Goal: Task Accomplishment & Management: Complete application form

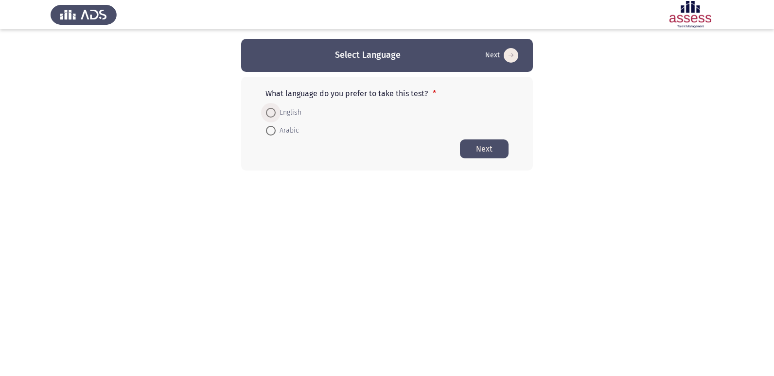
click at [273, 114] on span at bounding box center [271, 113] width 10 height 10
click at [273, 114] on input "English" at bounding box center [271, 113] width 10 height 10
radio input "true"
click at [485, 149] on button "Next" at bounding box center [484, 148] width 49 height 19
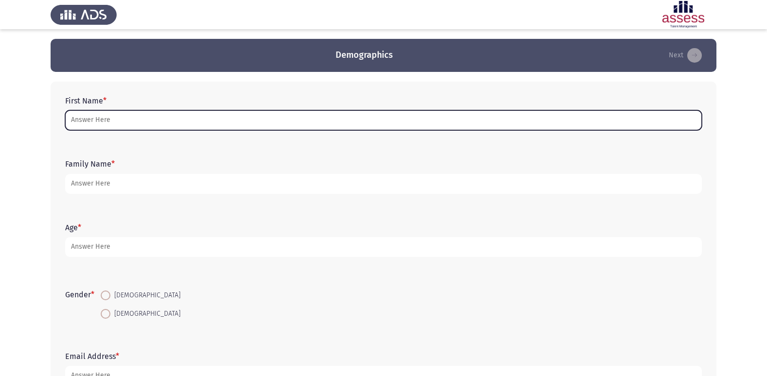
click at [110, 124] on input "First Name *" at bounding box center [383, 120] width 637 height 20
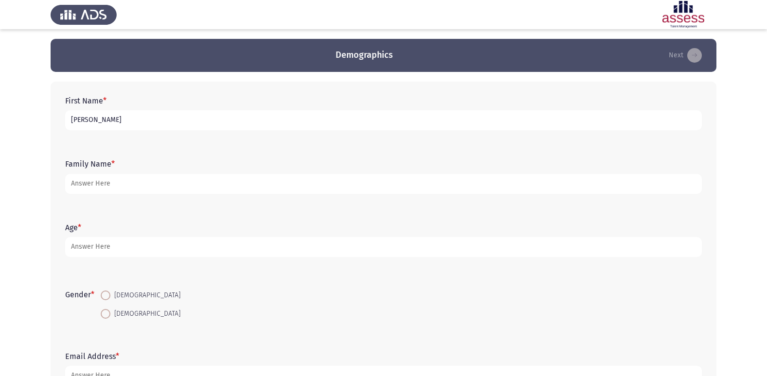
type input "[PERSON_NAME]"
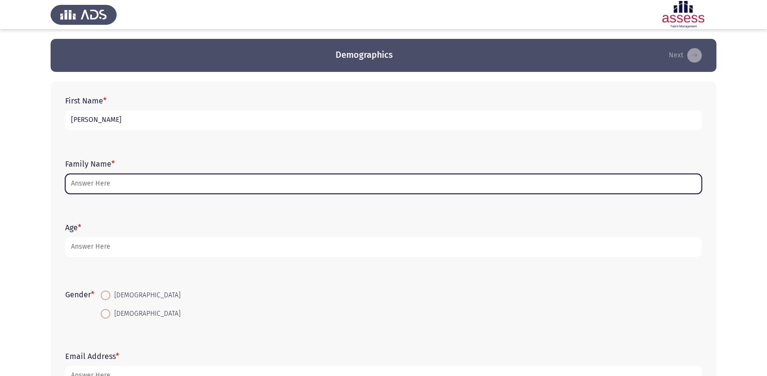
click at [464, 181] on input "Family Name *" at bounding box center [383, 184] width 637 height 20
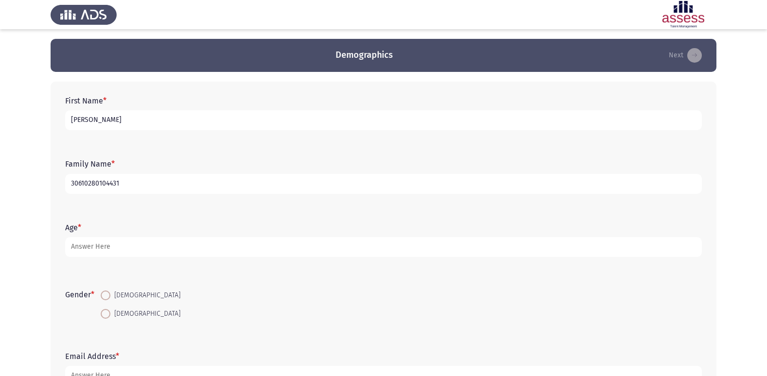
type input "30610280104431"
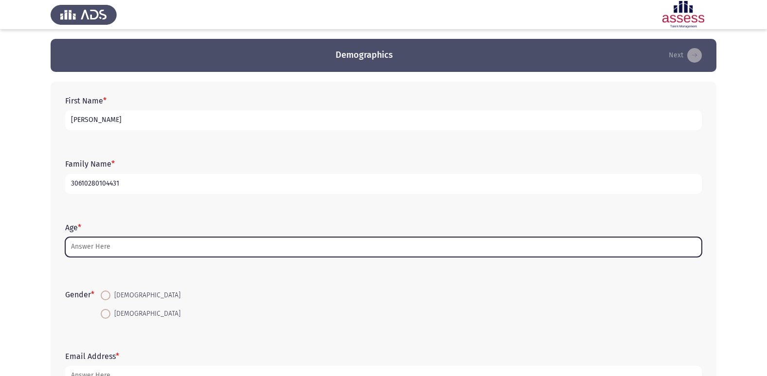
click at [287, 251] on input "Age *" at bounding box center [383, 247] width 637 height 20
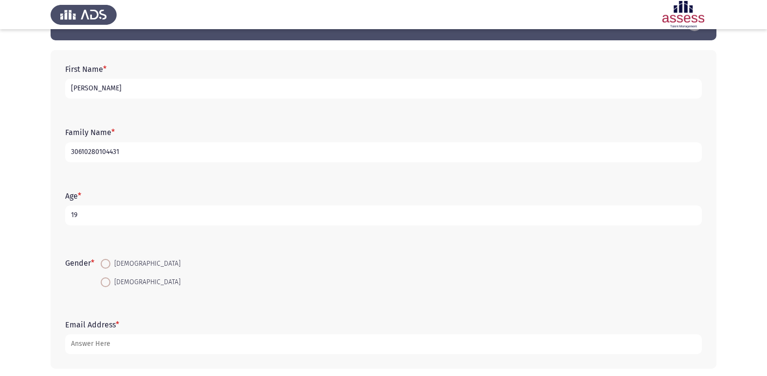
scroll to position [49, 0]
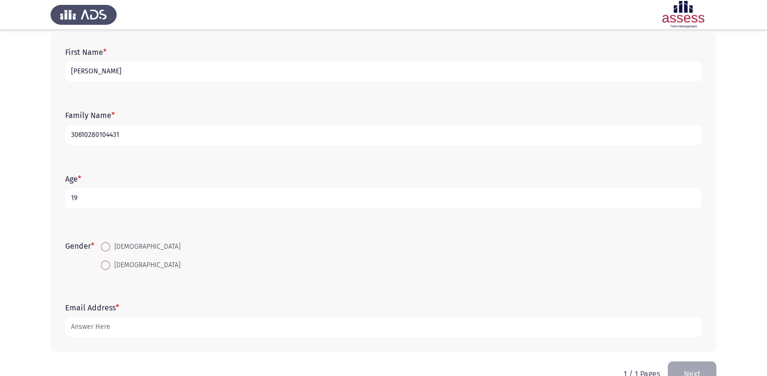
type input "19"
click at [108, 249] on span at bounding box center [106, 247] width 10 height 10
click at [108, 249] on input "[DEMOGRAPHIC_DATA]" at bounding box center [106, 247] width 10 height 10
radio input "true"
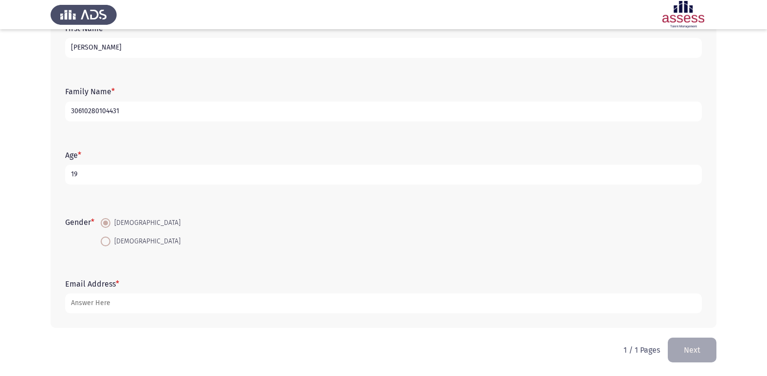
scroll to position [73, 0]
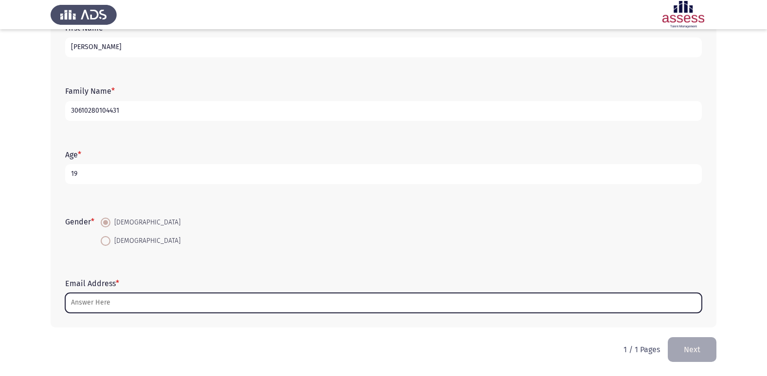
click at [205, 304] on input "Email Address *" at bounding box center [383, 303] width 637 height 20
type input "ء"
type input "ر"
click at [221, 302] on input "Email Address *" at bounding box center [383, 303] width 637 height 20
type input "ب"
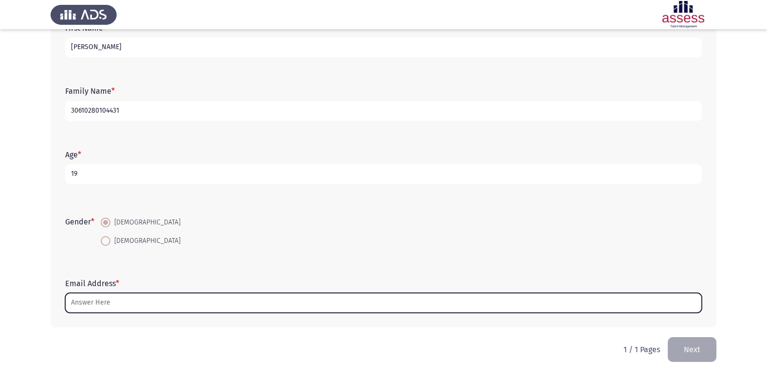
click at [279, 306] on input "Email Address *" at bounding box center [383, 303] width 637 height 20
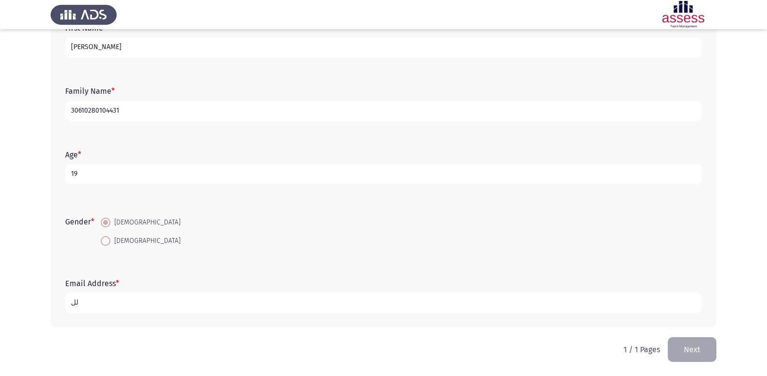
type input "ل"
type input "ق"
type input "H"
type input "XMOSTAFAXM"
click at [704, 348] on button "Next" at bounding box center [692, 350] width 49 height 25
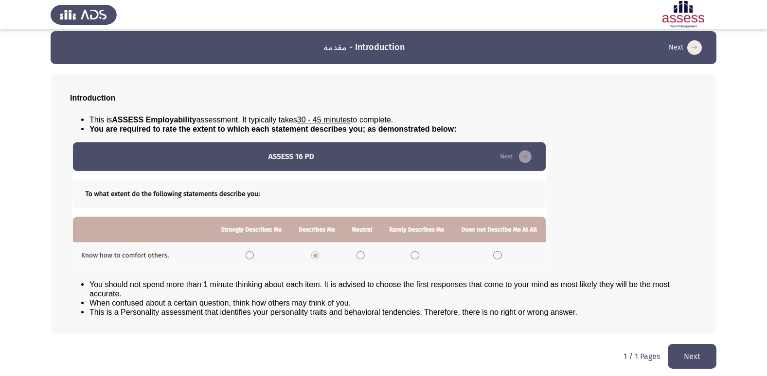
scroll to position [10, 0]
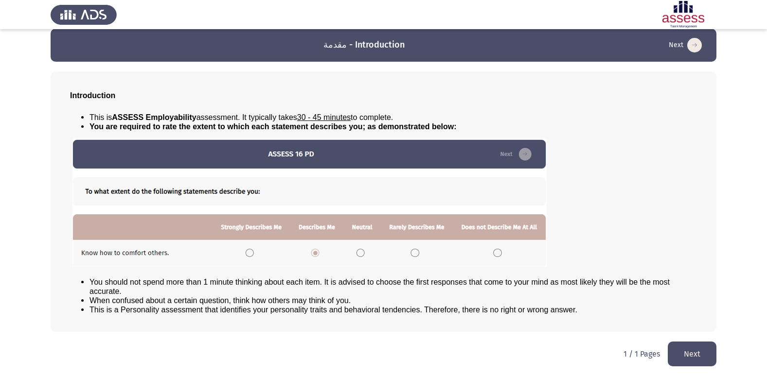
click at [675, 354] on button "Next" at bounding box center [692, 354] width 49 height 25
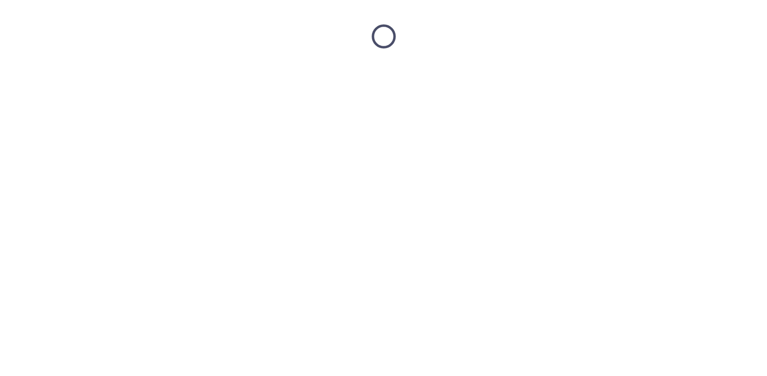
scroll to position [0, 0]
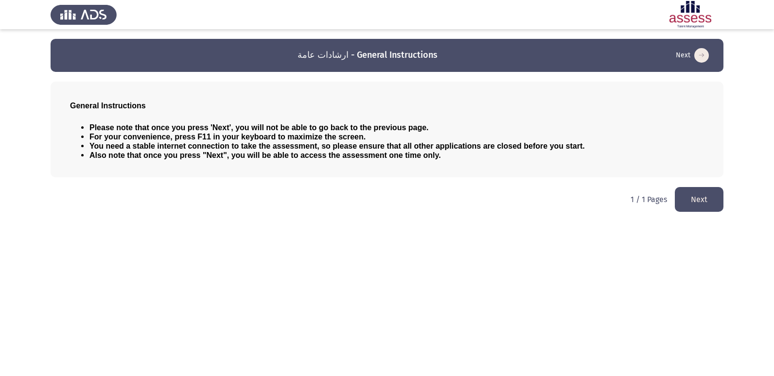
click at [711, 203] on button "Next" at bounding box center [699, 199] width 49 height 25
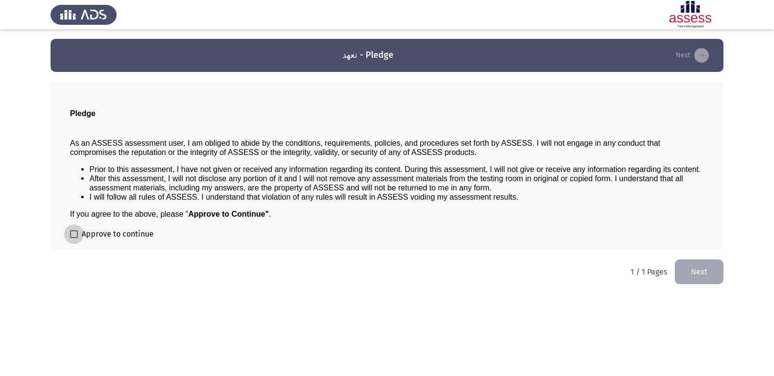
click at [71, 231] on span at bounding box center [74, 235] width 8 height 8
click at [73, 238] on input "Approve to continue" at bounding box center [73, 238] width 0 height 0
checkbox input "true"
click at [688, 274] on button "Next" at bounding box center [699, 272] width 49 height 25
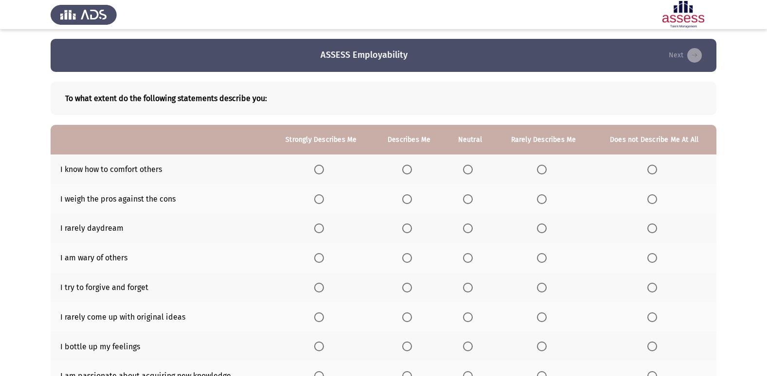
click at [315, 168] on th at bounding box center [321, 170] width 104 height 30
click at [320, 170] on span "Select an option" at bounding box center [319, 170] width 10 height 10
click at [320, 170] on input "Select an option" at bounding box center [319, 170] width 10 height 10
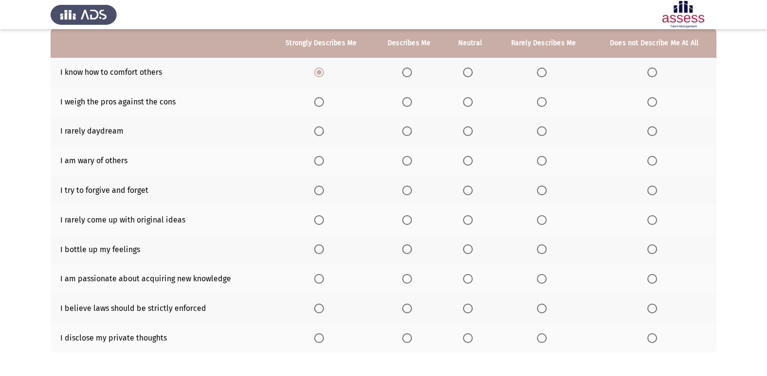
scroll to position [49, 0]
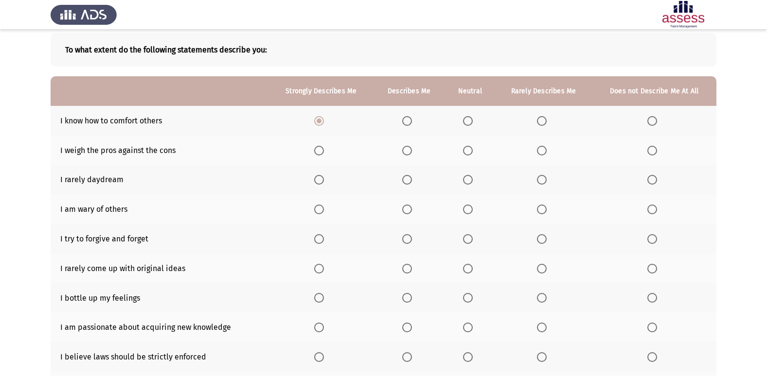
click at [320, 180] on span "Select an option" at bounding box center [319, 180] width 10 height 10
click at [320, 180] on input "Select an option" at bounding box center [319, 180] width 10 height 10
click at [473, 182] on span "Select an option" at bounding box center [468, 180] width 10 height 10
click at [473, 182] on input "Select an option" at bounding box center [468, 180] width 10 height 10
click at [464, 151] on span "Select an option" at bounding box center [468, 151] width 10 height 10
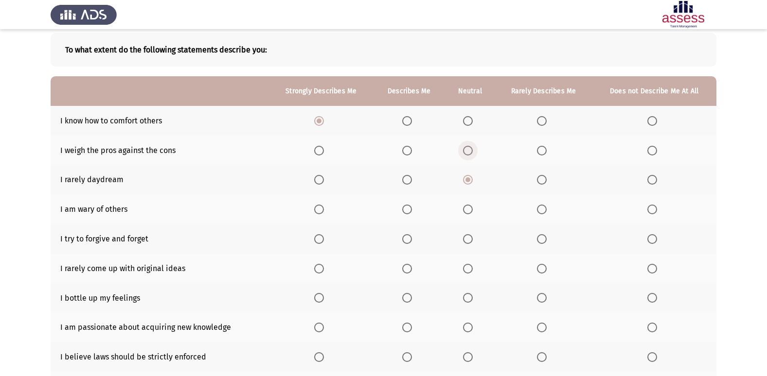
click at [464, 151] on input "Select an option" at bounding box center [468, 151] width 10 height 10
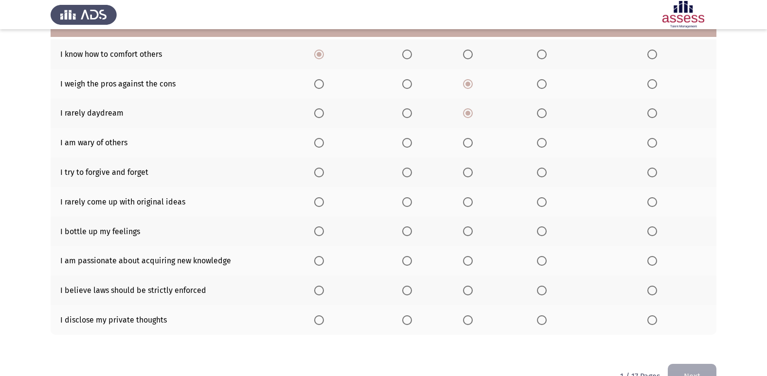
scroll to position [93, 0]
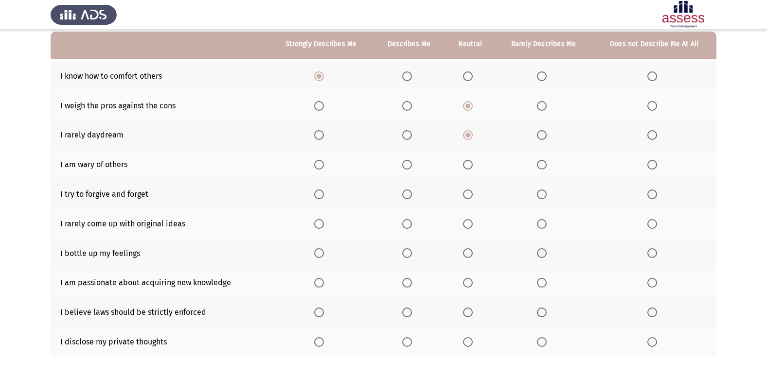
click at [547, 343] on label "Select an option" at bounding box center [544, 343] width 14 height 10
click at [547, 343] on input "Select an option" at bounding box center [542, 343] width 10 height 10
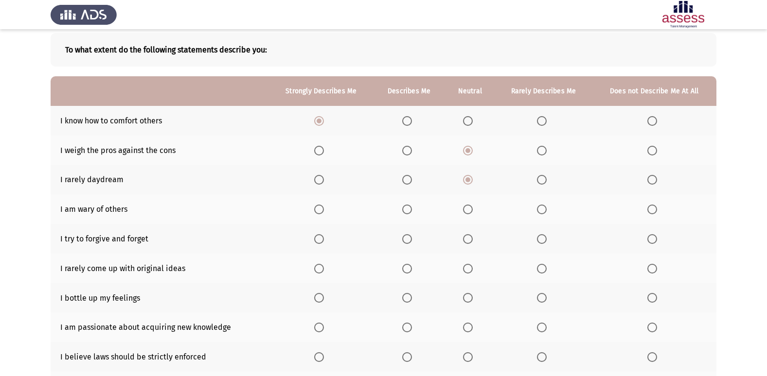
scroll to position [97, 0]
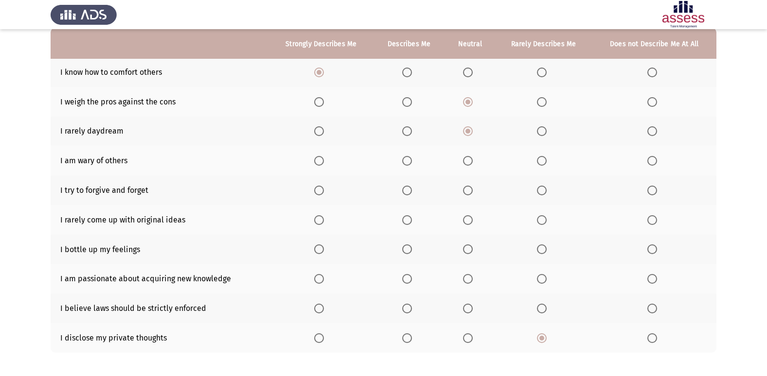
click at [472, 221] on span "Select an option" at bounding box center [468, 220] width 10 height 10
click at [472, 221] on input "Select an option" at bounding box center [468, 220] width 10 height 10
click at [541, 249] on span "Select an option" at bounding box center [541, 249] width 0 height 0
click at [542, 249] on input "Select an option" at bounding box center [542, 250] width 10 height 10
click at [409, 282] on span "Select an option" at bounding box center [407, 279] width 10 height 10
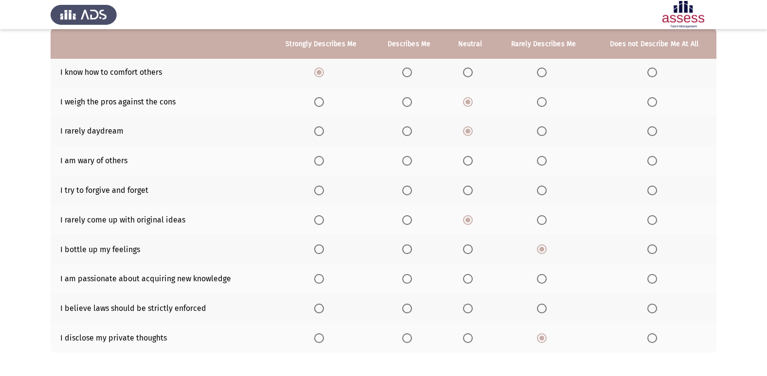
click at [409, 282] on input "Select an option" at bounding box center [407, 279] width 10 height 10
click at [412, 192] on span "Select an option" at bounding box center [407, 191] width 10 height 10
click at [412, 192] on input "Select an option" at bounding box center [407, 191] width 10 height 10
click at [323, 160] on span "Select an option" at bounding box center [319, 161] width 10 height 10
click at [323, 160] on input "Select an option" at bounding box center [319, 161] width 10 height 10
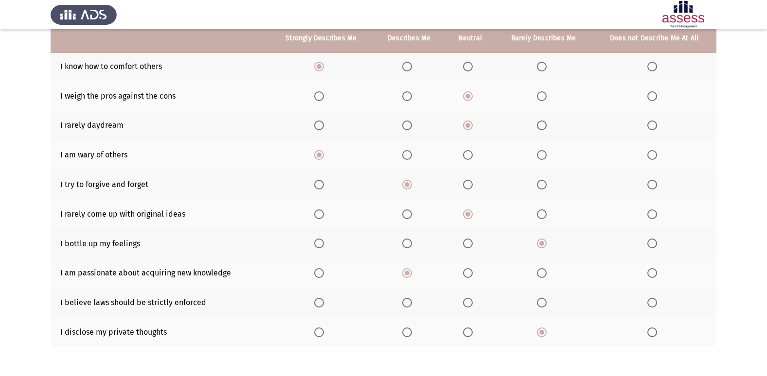
scroll to position [142, 0]
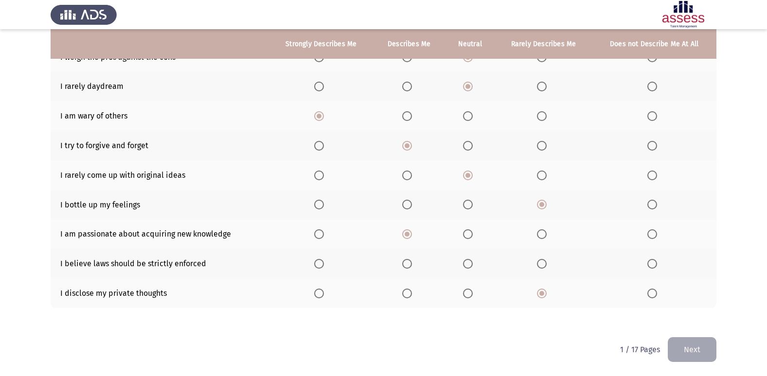
click at [541, 266] on span "Select an option" at bounding box center [542, 264] width 10 height 10
click at [541, 266] on input "Select an option" at bounding box center [542, 264] width 10 height 10
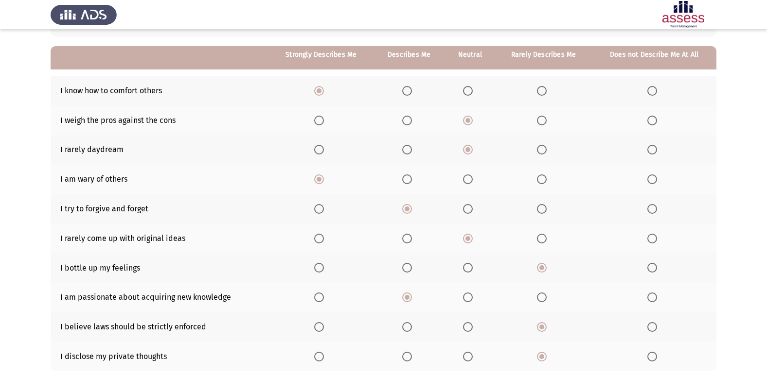
scroll to position [93, 0]
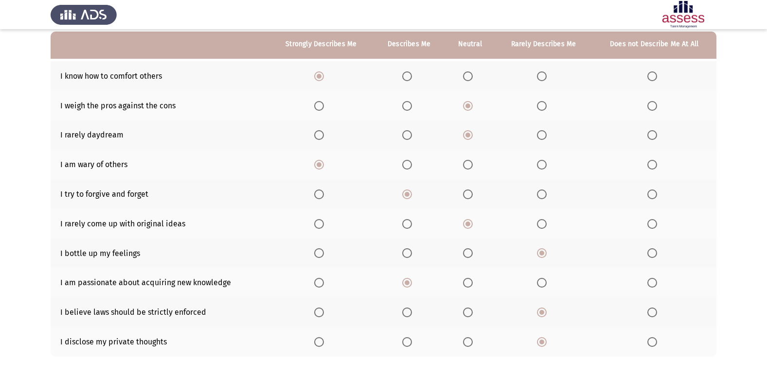
click at [649, 255] on span "Select an option" at bounding box center [652, 254] width 10 height 10
click at [649, 255] on input "Select an option" at bounding box center [652, 254] width 10 height 10
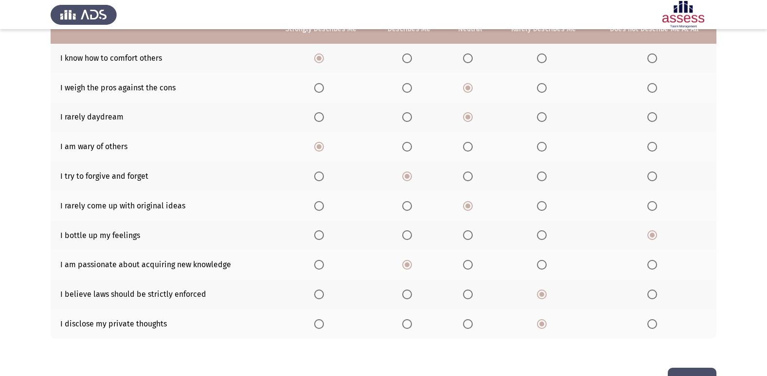
scroll to position [142, 0]
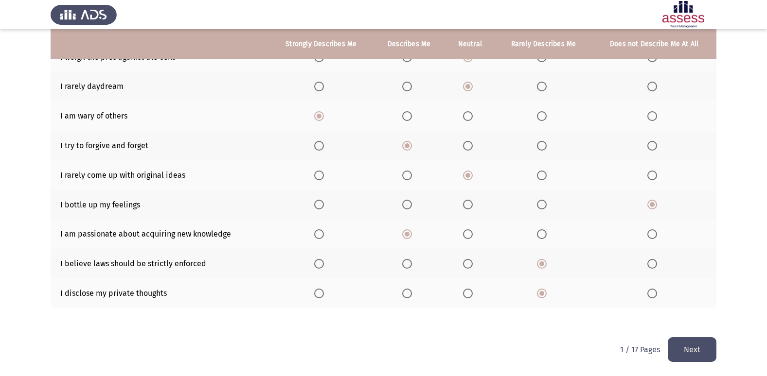
click at [690, 345] on button "Next" at bounding box center [692, 350] width 49 height 25
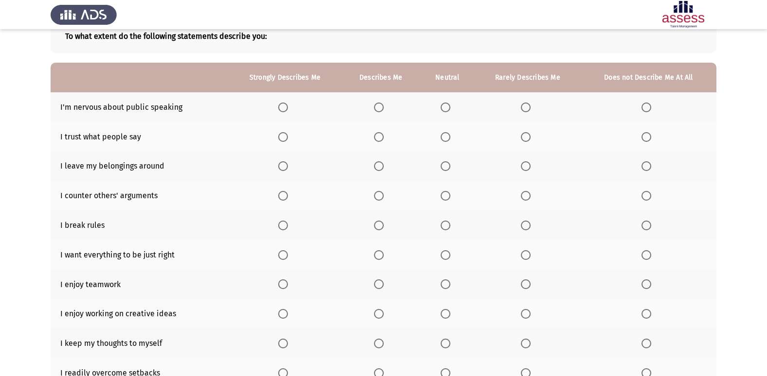
scroll to position [45, 0]
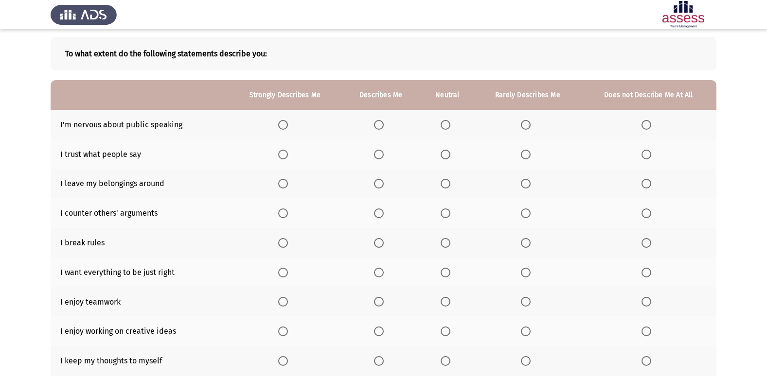
click at [388, 123] on label "Select an option" at bounding box center [381, 125] width 14 height 10
click at [384, 123] on input "Select an option" at bounding box center [379, 125] width 10 height 10
click at [643, 155] on span "Select an option" at bounding box center [646, 155] width 10 height 10
click at [643, 155] on input "Select an option" at bounding box center [646, 155] width 10 height 10
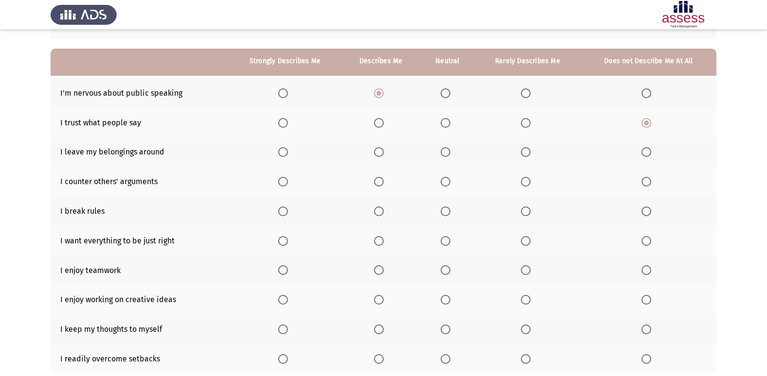
scroll to position [93, 0]
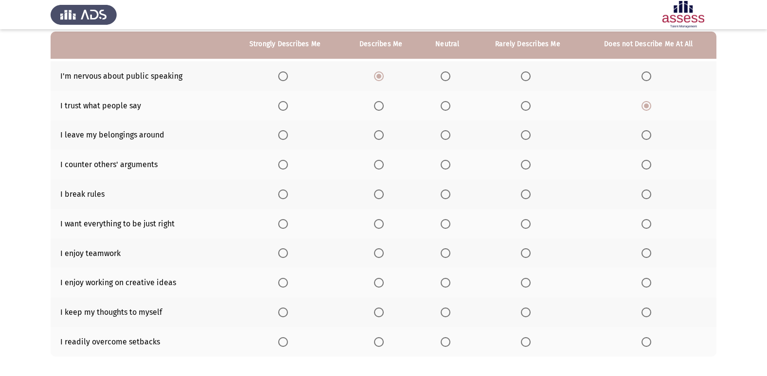
click at [380, 139] on span "Select an option" at bounding box center [379, 135] width 10 height 10
click at [380, 139] on input "Select an option" at bounding box center [379, 135] width 10 height 10
click at [288, 163] on span "Select an option" at bounding box center [283, 165] width 10 height 10
click at [288, 163] on input "Select an option" at bounding box center [283, 165] width 10 height 10
click at [285, 192] on span "Select an option" at bounding box center [283, 195] width 10 height 10
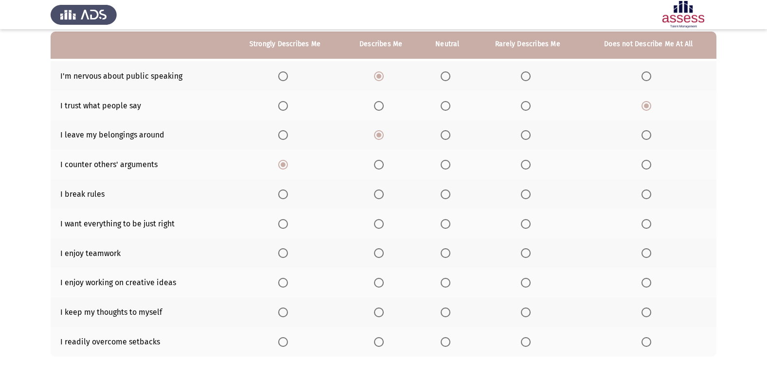
click at [285, 192] on input "Select an option" at bounding box center [283, 195] width 10 height 10
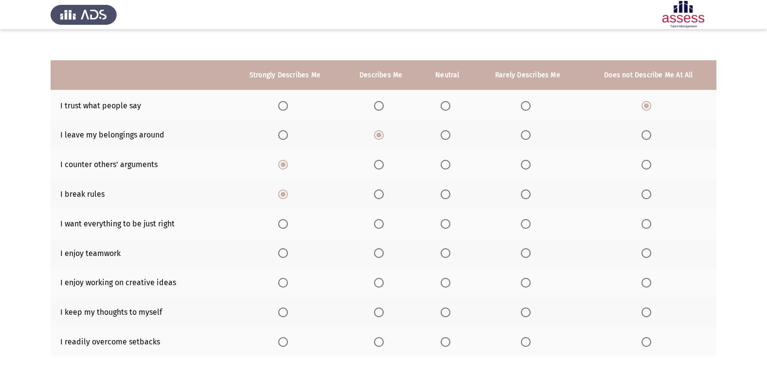
scroll to position [142, 0]
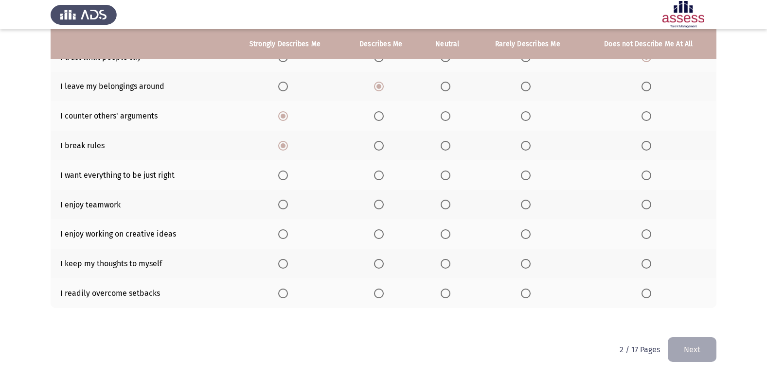
click at [531, 176] on label "Select an option" at bounding box center [528, 176] width 14 height 10
click at [531, 176] on input "Select an option" at bounding box center [526, 176] width 10 height 10
click at [382, 207] on span "Select an option" at bounding box center [379, 205] width 10 height 10
click at [382, 207] on input "Select an option" at bounding box center [379, 205] width 10 height 10
click at [448, 231] on span "Select an option" at bounding box center [446, 235] width 10 height 10
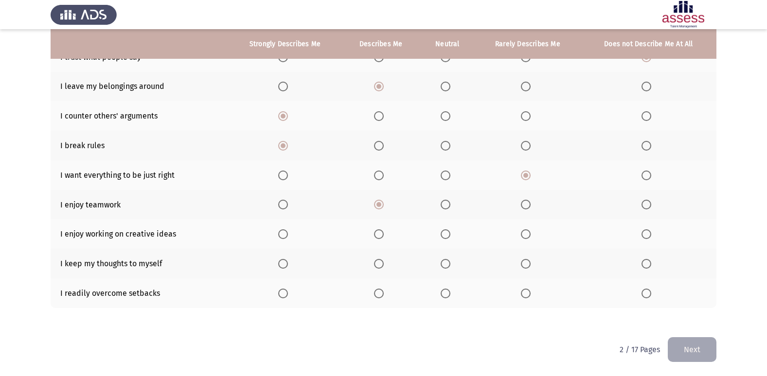
click at [448, 231] on input "Select an option" at bounding box center [446, 235] width 10 height 10
click at [446, 268] on span "Select an option" at bounding box center [446, 264] width 10 height 10
click at [446, 268] on input "Select an option" at bounding box center [446, 264] width 10 height 10
click at [377, 290] on span "Select an option" at bounding box center [379, 294] width 10 height 10
click at [377, 290] on input "Select an option" at bounding box center [379, 294] width 10 height 10
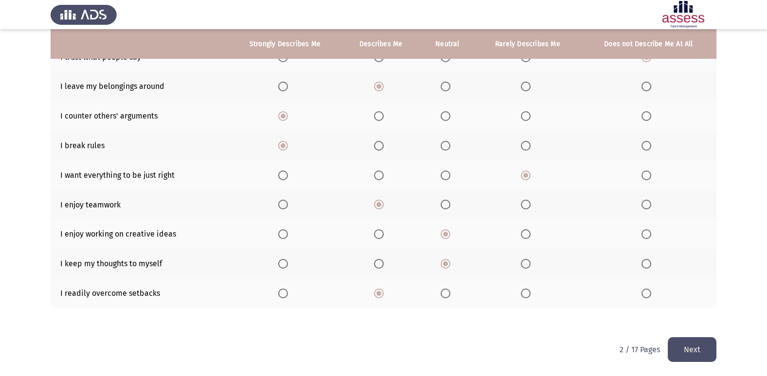
click at [711, 347] on button "Next" at bounding box center [692, 350] width 49 height 25
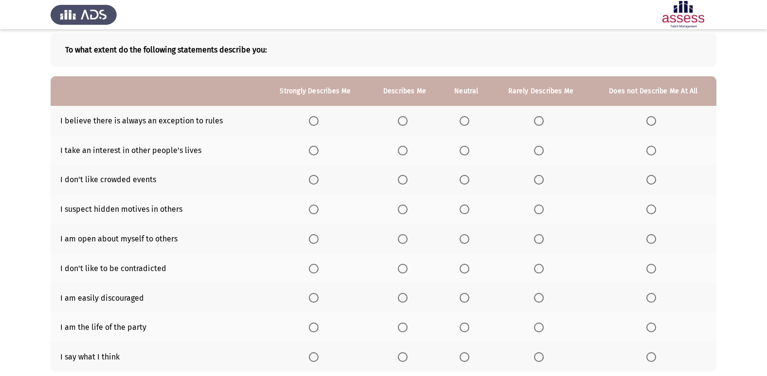
scroll to position [97, 0]
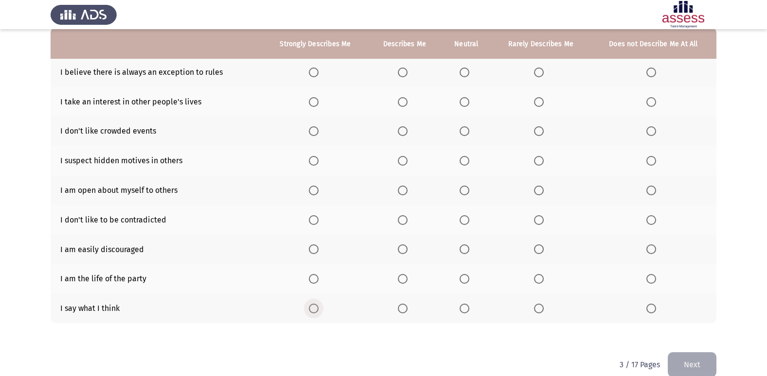
click at [311, 307] on span "Select an option" at bounding box center [314, 309] width 10 height 10
click at [311, 307] on input "Select an option" at bounding box center [314, 309] width 10 height 10
click at [462, 279] on span "Select an option" at bounding box center [465, 279] width 10 height 10
click at [462, 279] on input "Select an option" at bounding box center [465, 279] width 10 height 10
click at [464, 245] on span "Select an option" at bounding box center [465, 250] width 10 height 10
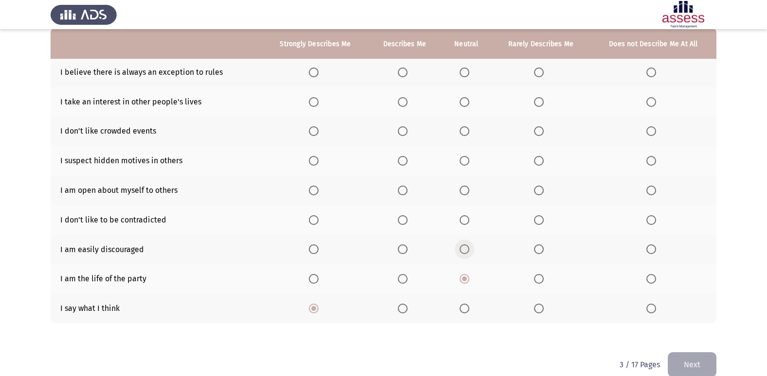
click at [464, 245] on input "Select an option" at bounding box center [465, 250] width 10 height 10
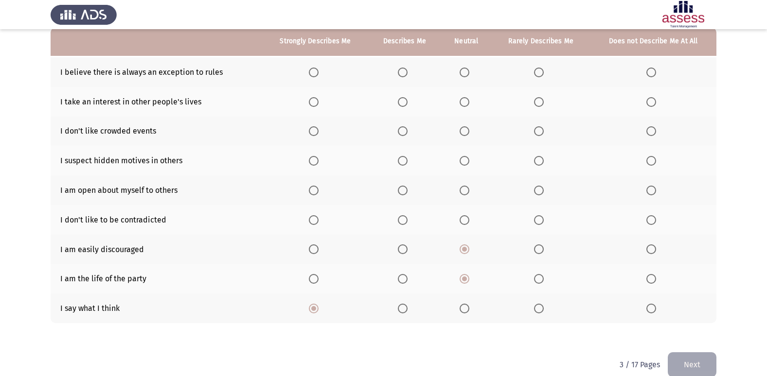
scroll to position [49, 0]
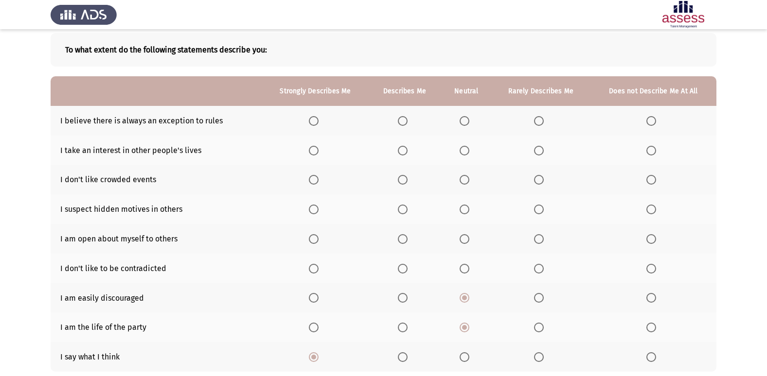
click at [538, 265] on span "Select an option" at bounding box center [539, 269] width 10 height 10
click at [538, 265] on input "Select an option" at bounding box center [539, 269] width 10 height 10
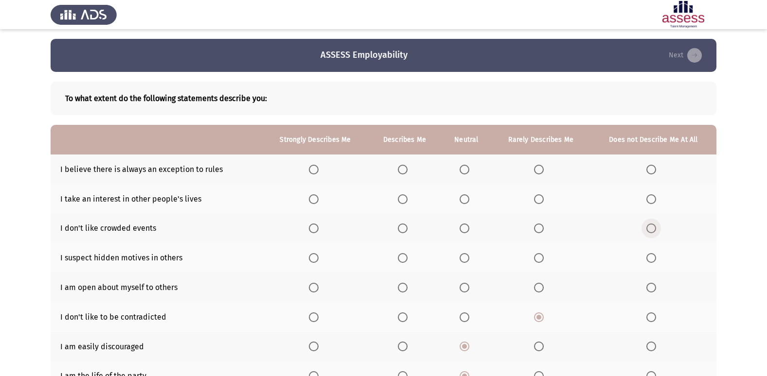
click at [653, 225] on span "Select an option" at bounding box center [651, 229] width 10 height 10
click at [653, 225] on input "Select an option" at bounding box center [651, 229] width 10 height 10
click at [655, 196] on span "Select an option" at bounding box center [651, 200] width 10 height 10
click at [655, 196] on input "Select an option" at bounding box center [651, 200] width 10 height 10
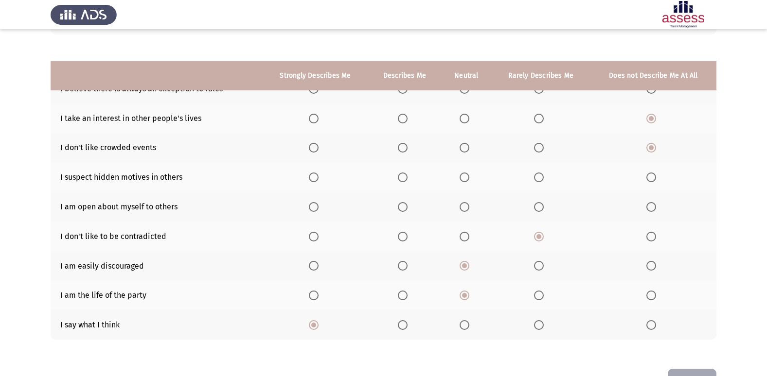
scroll to position [64, 0]
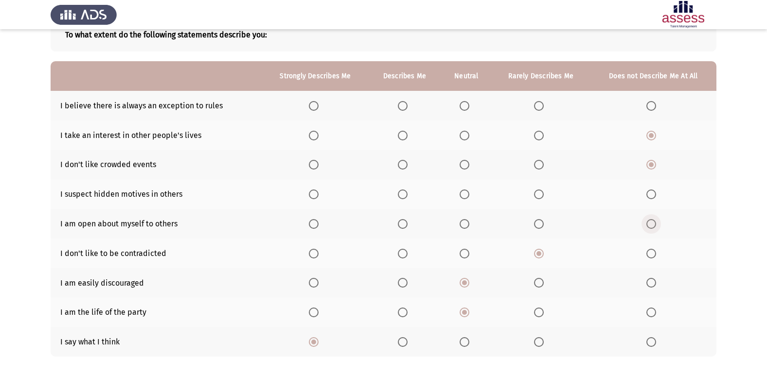
click at [649, 227] on span "Select an option" at bounding box center [651, 224] width 10 height 10
click at [649, 227] on input "Select an option" at bounding box center [651, 224] width 10 height 10
click at [540, 200] on th at bounding box center [541, 194] width 99 height 30
click at [540, 196] on span "Select an option" at bounding box center [539, 195] width 10 height 10
click at [540, 196] on input "Select an option" at bounding box center [539, 195] width 10 height 10
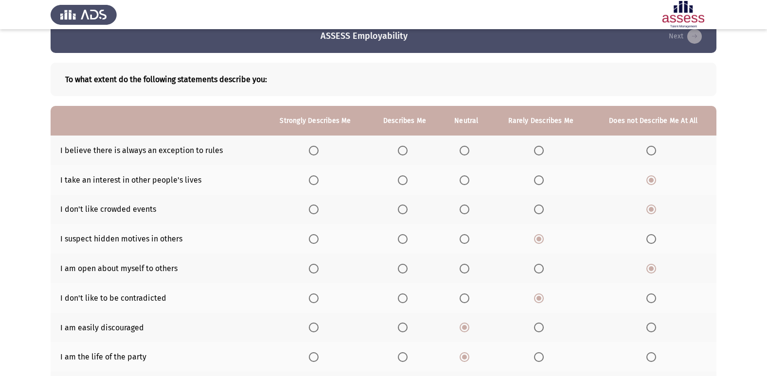
scroll to position [15, 0]
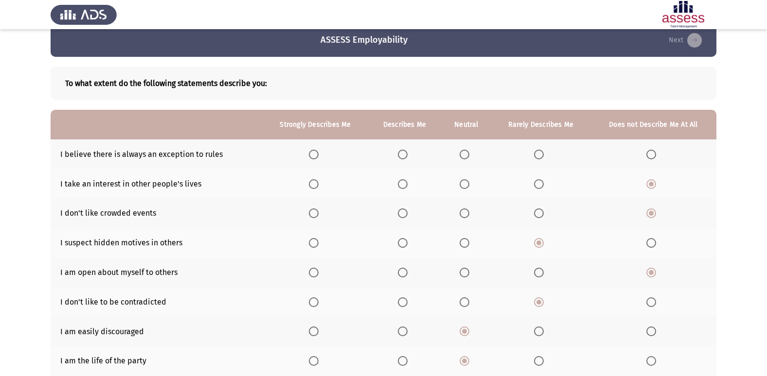
click at [460, 153] on span "Select an option" at bounding box center [465, 155] width 10 height 10
click at [460, 153] on input "Select an option" at bounding box center [465, 155] width 10 height 10
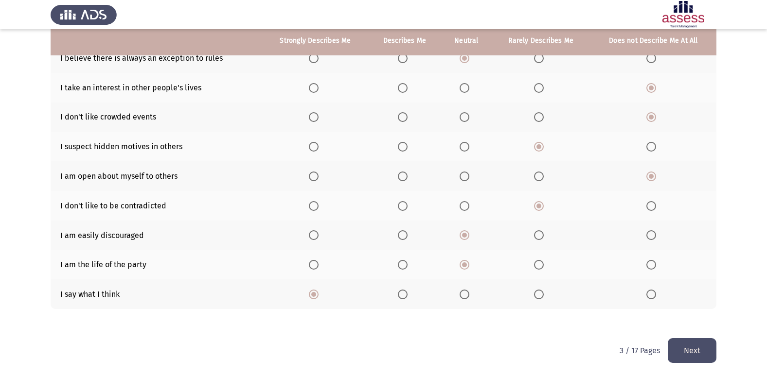
scroll to position [112, 0]
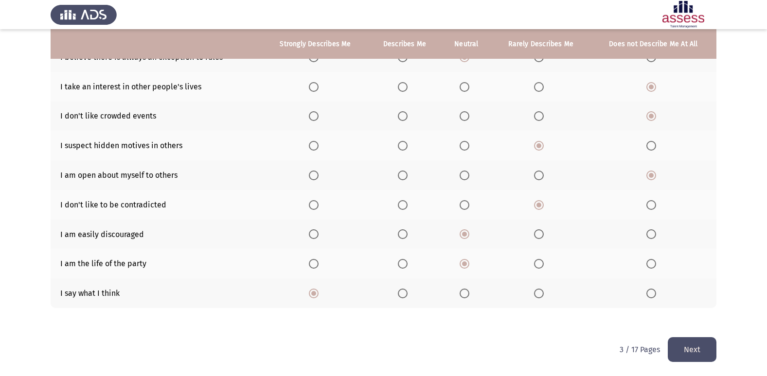
click at [681, 352] on button "Next" at bounding box center [692, 350] width 49 height 25
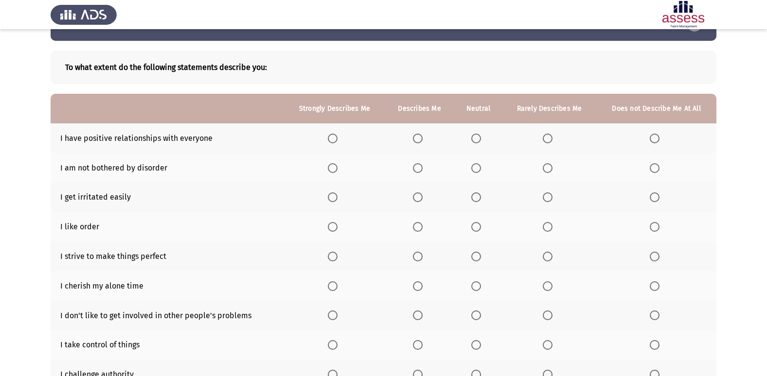
scroll to position [49, 0]
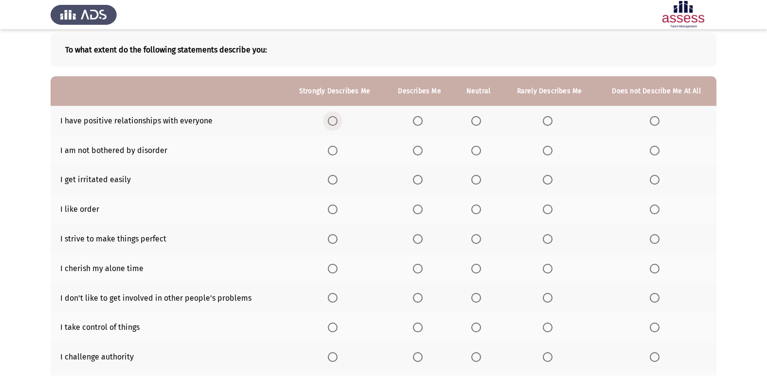
click at [334, 118] on span "Select an option" at bounding box center [333, 121] width 10 height 10
click at [334, 118] on input "Select an option" at bounding box center [333, 121] width 10 height 10
click at [479, 211] on span "Select an option" at bounding box center [476, 210] width 10 height 10
click at [479, 211] on input "Select an option" at bounding box center [476, 210] width 10 height 10
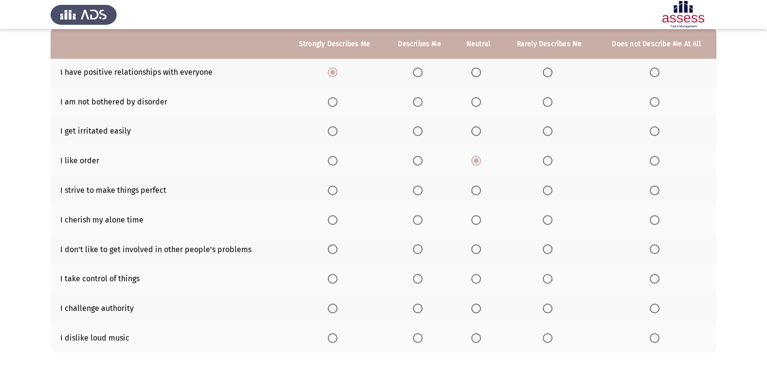
click at [653, 339] on span "Select an option" at bounding box center [655, 339] width 10 height 10
click at [653, 339] on input "Select an option" at bounding box center [655, 339] width 10 height 10
click at [420, 277] on span "Select an option" at bounding box center [418, 279] width 10 height 10
click at [420, 277] on input "Select an option" at bounding box center [418, 279] width 10 height 10
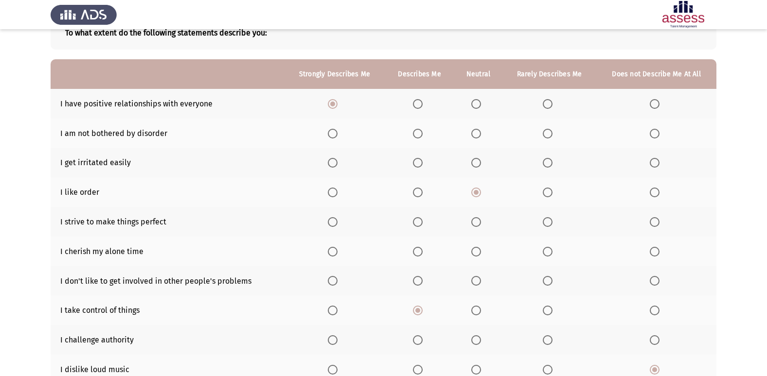
scroll to position [49, 0]
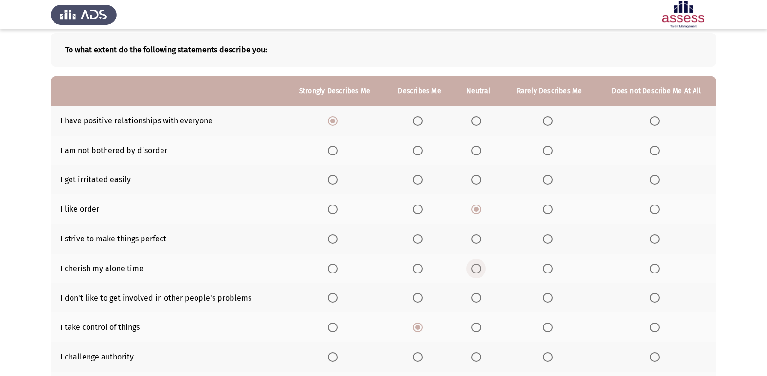
click at [477, 270] on span "Select an option" at bounding box center [476, 269] width 10 height 10
click at [477, 270] on input "Select an option" at bounding box center [476, 269] width 10 height 10
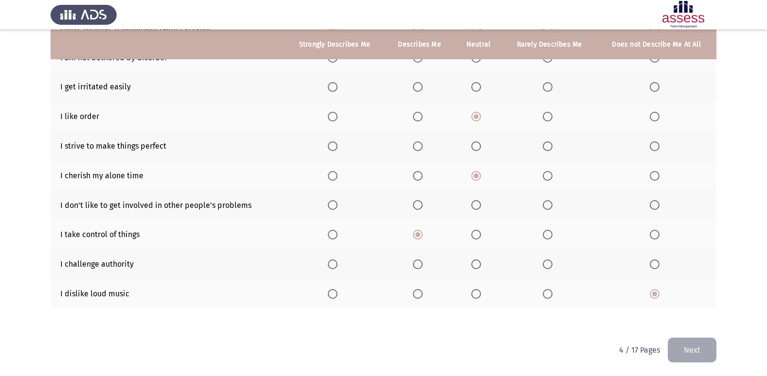
scroll to position [142, 0]
click at [475, 262] on span "Select an option" at bounding box center [476, 264] width 10 height 10
click at [475, 262] on input "Select an option" at bounding box center [476, 264] width 10 height 10
click at [550, 201] on span "Select an option" at bounding box center [548, 205] width 10 height 10
click at [550, 201] on input "Select an option" at bounding box center [548, 205] width 10 height 10
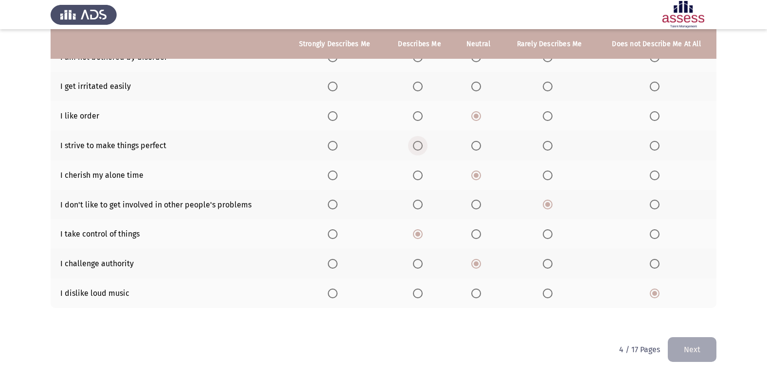
click at [416, 150] on span "Select an option" at bounding box center [418, 146] width 10 height 10
click at [416, 150] on input "Select an option" at bounding box center [418, 146] width 10 height 10
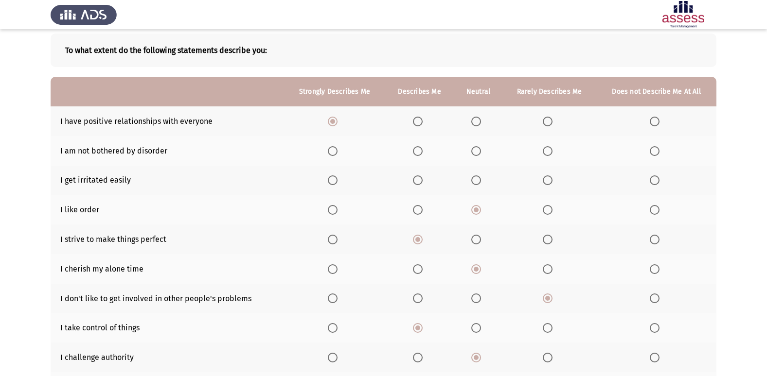
scroll to position [45, 0]
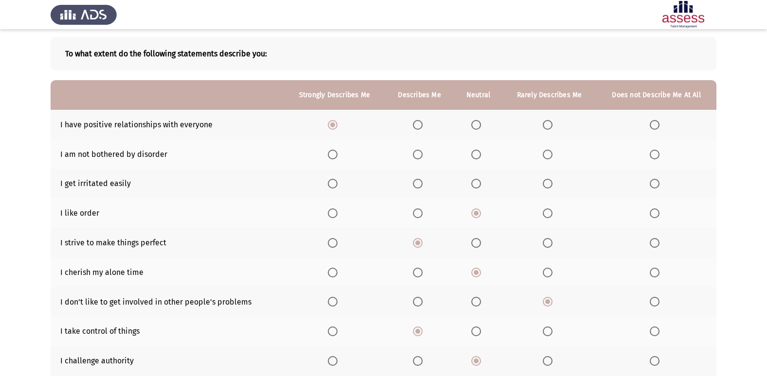
click at [472, 183] on span "Select an option" at bounding box center [476, 184] width 10 height 10
click at [472, 183] on input "Select an option" at bounding box center [476, 184] width 10 height 10
click at [420, 155] on span "Select an option" at bounding box center [418, 155] width 10 height 10
click at [420, 155] on input "Select an option" at bounding box center [418, 155] width 10 height 10
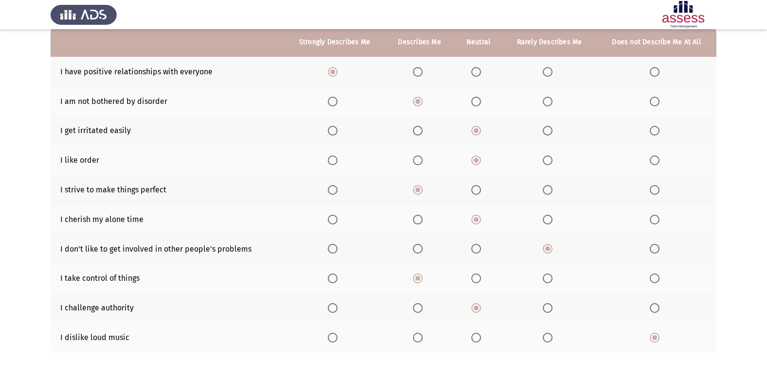
scroll to position [142, 0]
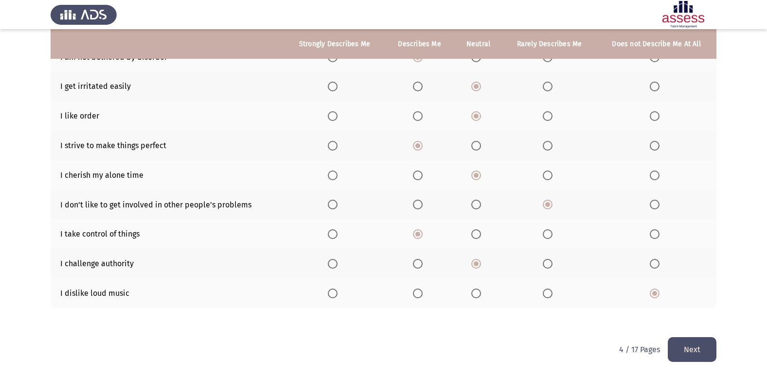
click at [696, 352] on button "Next" at bounding box center [692, 350] width 49 height 25
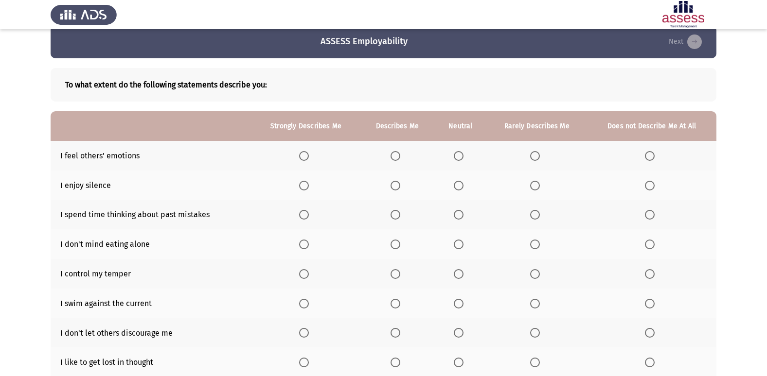
scroll to position [0, 0]
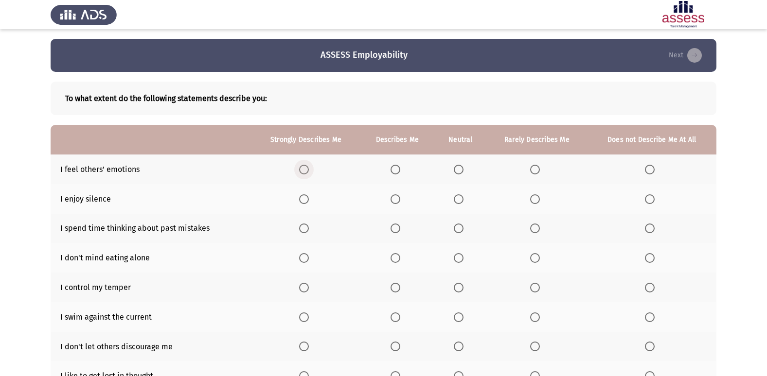
click at [305, 174] on span "Select an option" at bounding box center [304, 170] width 10 height 10
click at [305, 174] on input "Select an option" at bounding box center [304, 170] width 10 height 10
click at [455, 197] on span "Select an option" at bounding box center [459, 200] width 10 height 10
click at [455, 197] on input "Select an option" at bounding box center [459, 200] width 10 height 10
click at [536, 229] on span "Select an option" at bounding box center [535, 229] width 10 height 10
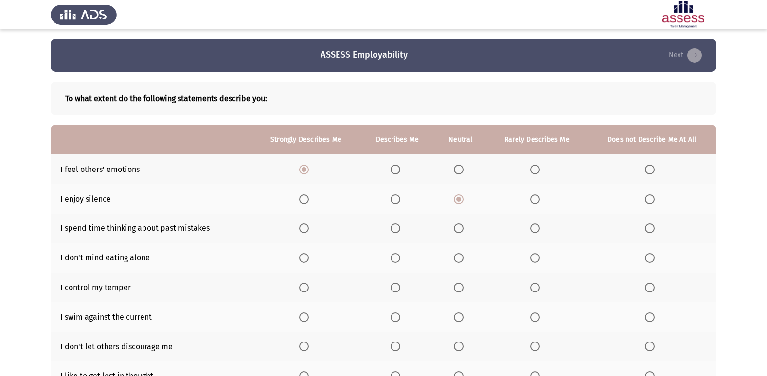
click at [536, 229] on input "Select an option" at bounding box center [535, 229] width 10 height 10
click at [538, 254] on span "Select an option" at bounding box center [535, 258] width 10 height 10
click at [538, 254] on input "Select an option" at bounding box center [535, 258] width 10 height 10
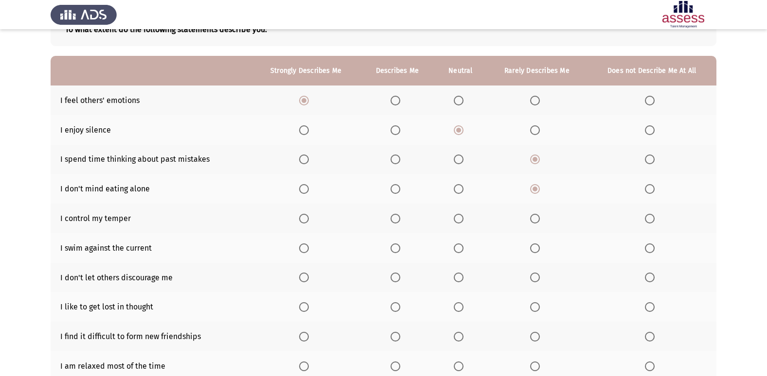
scroll to position [97, 0]
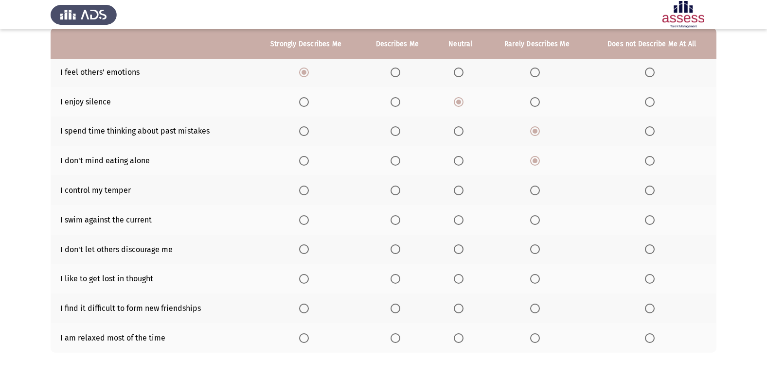
click at [302, 191] on span "Select an option" at bounding box center [304, 191] width 10 height 10
click at [302, 191] on input "Select an option" at bounding box center [304, 191] width 10 height 10
click at [534, 218] on span "Select an option" at bounding box center [535, 220] width 10 height 10
click at [534, 218] on input "Select an option" at bounding box center [535, 220] width 10 height 10
click at [463, 252] on span "Select an option" at bounding box center [459, 250] width 10 height 10
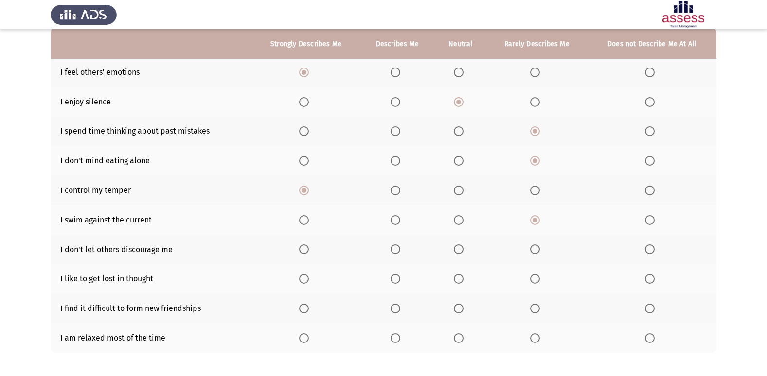
click at [463, 252] on input "Select an option" at bounding box center [459, 250] width 10 height 10
click at [307, 251] on span "Select an option" at bounding box center [304, 250] width 10 height 10
click at [307, 251] on input "Select an option" at bounding box center [304, 250] width 10 height 10
click at [465, 249] on label "Select an option" at bounding box center [461, 250] width 14 height 10
click at [463, 249] on input "Select an option" at bounding box center [459, 250] width 10 height 10
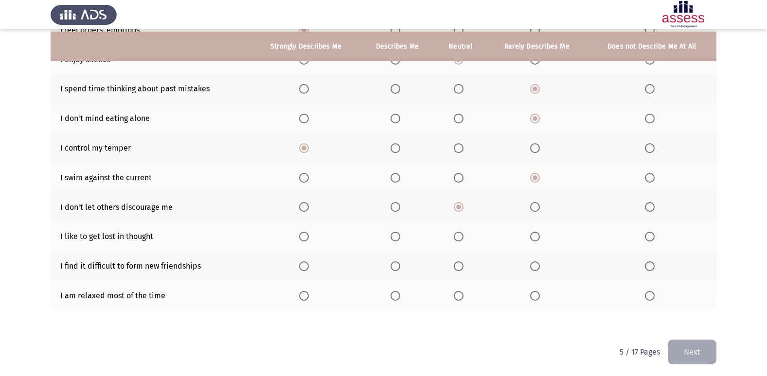
scroll to position [142, 0]
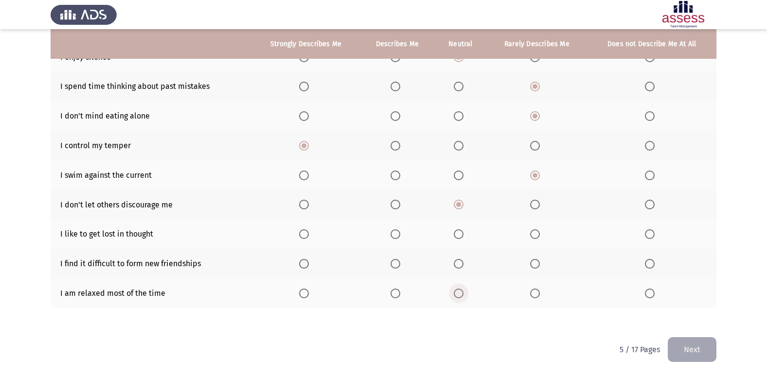
click at [456, 291] on span "Select an option" at bounding box center [459, 294] width 10 height 10
click at [456, 291] on input "Select an option" at bounding box center [459, 294] width 10 height 10
click at [305, 262] on span "Select an option" at bounding box center [304, 264] width 10 height 10
click at [305, 262] on input "Select an option" at bounding box center [304, 264] width 10 height 10
click at [647, 229] on th at bounding box center [651, 234] width 129 height 30
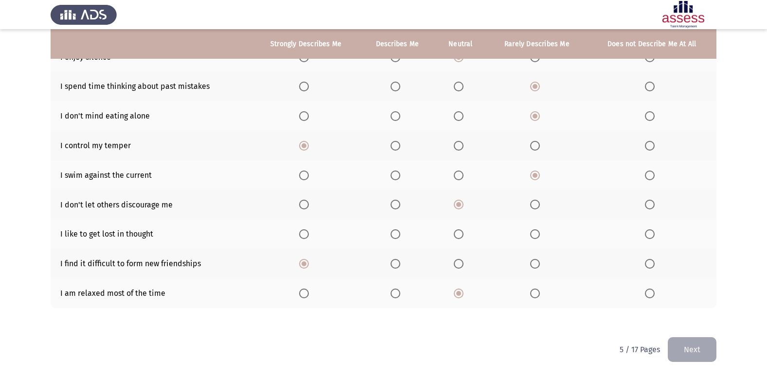
click at [649, 230] on span "Select an option" at bounding box center [650, 235] width 10 height 10
click at [649, 230] on input "Select an option" at bounding box center [650, 235] width 10 height 10
click at [681, 342] on button "Next" at bounding box center [692, 350] width 49 height 25
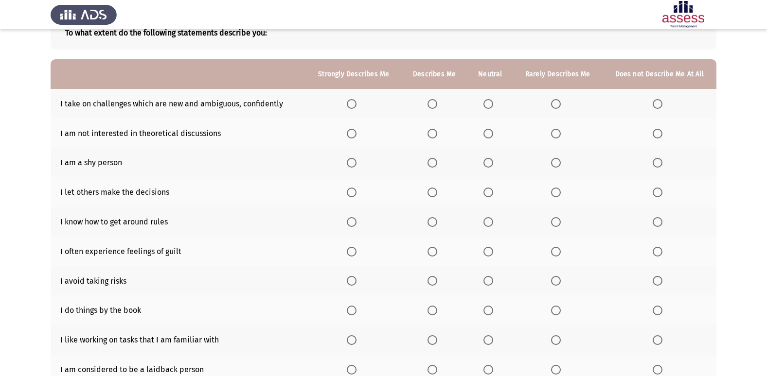
scroll to position [49, 0]
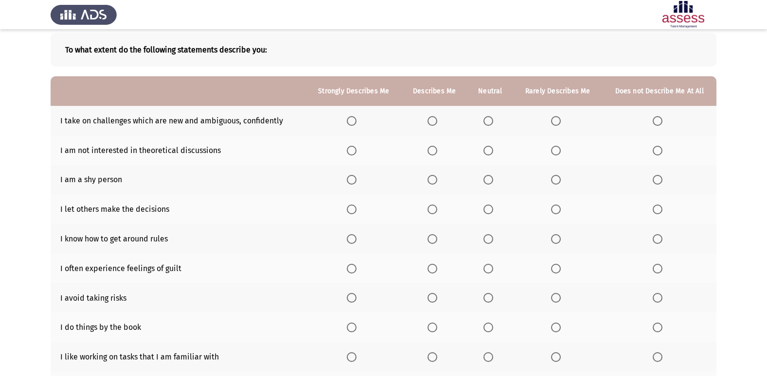
click at [429, 126] on th at bounding box center [434, 121] width 66 height 30
click at [430, 122] on span "Select an option" at bounding box center [432, 121] width 10 height 10
click at [430, 122] on input "Select an option" at bounding box center [432, 121] width 10 height 10
click at [659, 180] on span "Select an option" at bounding box center [658, 180] width 10 height 10
click at [659, 180] on input "Select an option" at bounding box center [658, 180] width 10 height 10
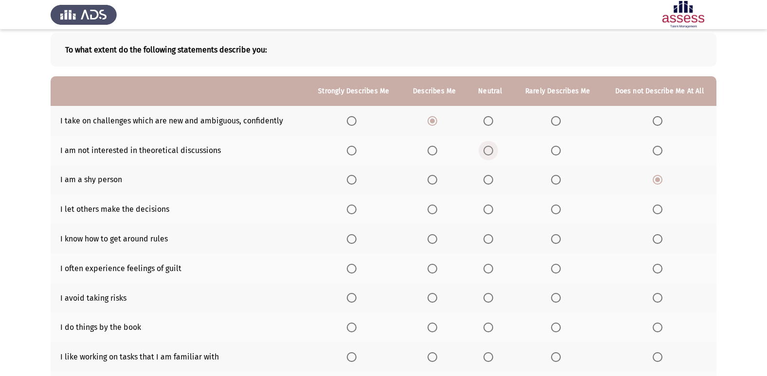
click at [487, 152] on span "Select an option" at bounding box center [488, 151] width 10 height 10
click at [487, 152] on input "Select an option" at bounding box center [488, 151] width 10 height 10
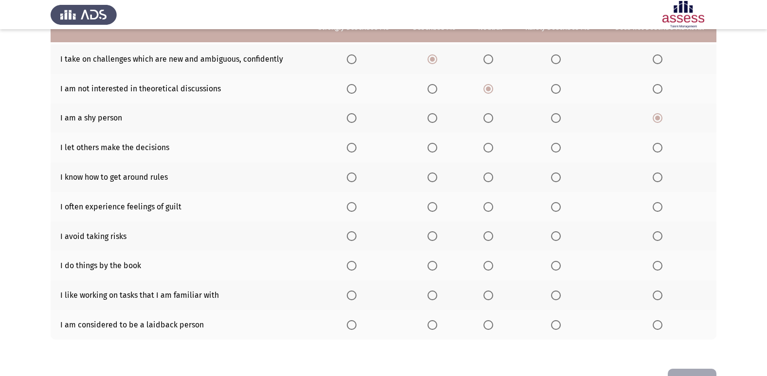
scroll to position [93, 0]
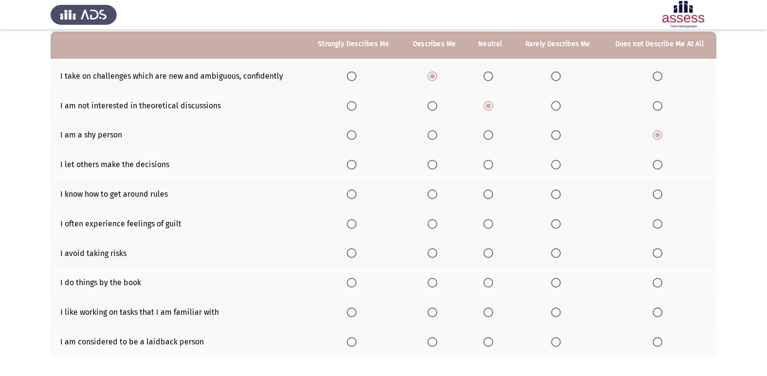
click at [436, 284] on span "Select an option" at bounding box center [432, 283] width 10 height 10
click at [436, 284] on input "Select an option" at bounding box center [432, 283] width 10 height 10
click at [488, 277] on th at bounding box center [490, 283] width 46 height 30
click at [562, 279] on label "Select an option" at bounding box center [558, 283] width 14 height 10
click at [561, 279] on input "Select an option" at bounding box center [556, 283] width 10 height 10
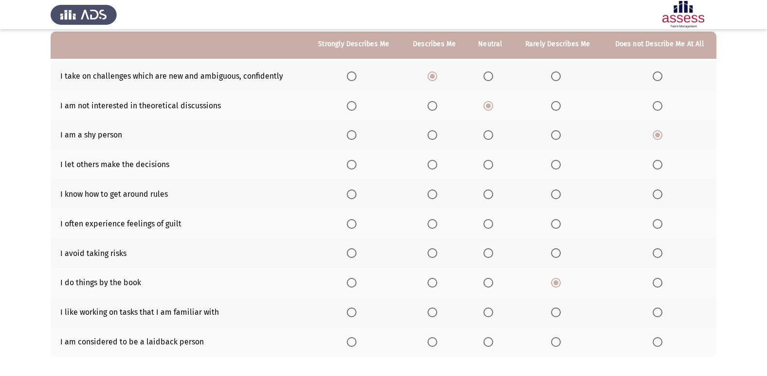
click at [431, 317] on span "Select an option" at bounding box center [432, 313] width 10 height 10
click at [431, 317] on input "Select an option" at bounding box center [432, 313] width 10 height 10
click at [491, 342] on span "Select an option" at bounding box center [488, 343] width 10 height 10
click at [491, 342] on input "Select an option" at bounding box center [488, 343] width 10 height 10
click at [350, 254] on span "Select an option" at bounding box center [352, 254] width 10 height 10
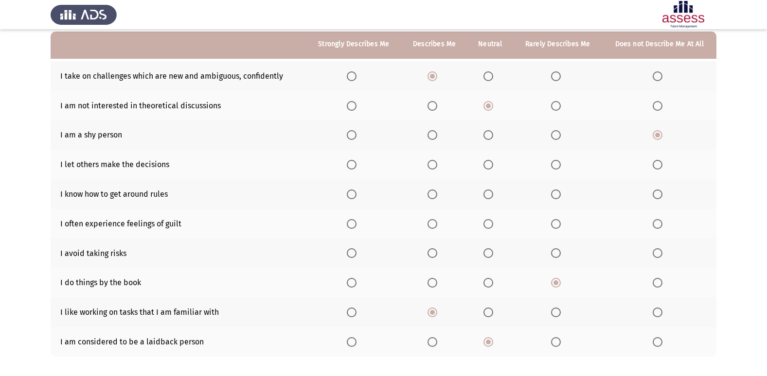
click at [350, 254] on input "Select an option" at bounding box center [352, 254] width 10 height 10
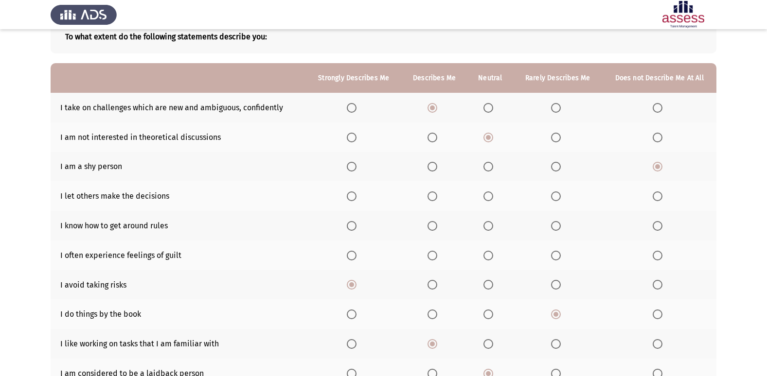
scroll to position [45, 0]
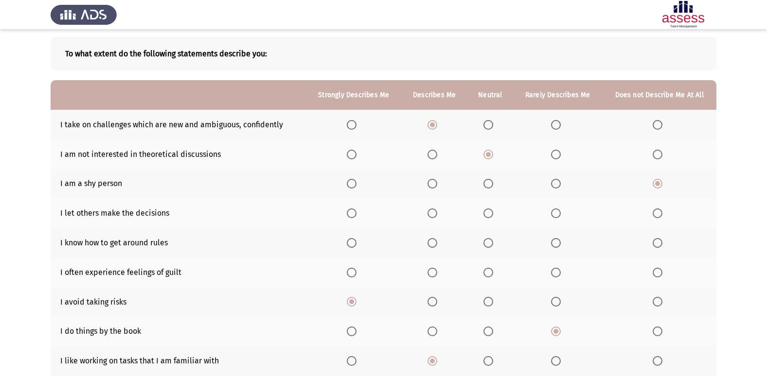
click at [485, 273] on span "Select an option" at bounding box center [488, 273] width 10 height 10
click at [485, 273] on input "Select an option" at bounding box center [488, 273] width 10 height 10
click at [430, 247] on span "Select an option" at bounding box center [432, 243] width 10 height 10
click at [430, 247] on input "Select an option" at bounding box center [432, 243] width 10 height 10
click at [487, 211] on span "Select an option" at bounding box center [488, 214] width 10 height 10
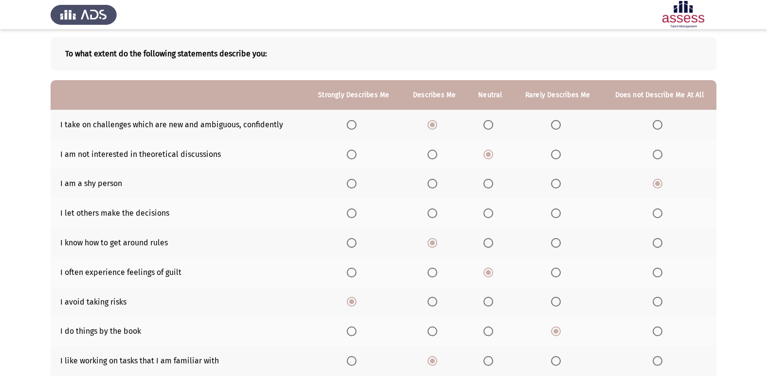
click at [487, 211] on input "Select an option" at bounding box center [488, 214] width 10 height 10
click at [562, 185] on label "Select an option" at bounding box center [558, 184] width 14 height 10
click at [561, 185] on input "Select an option" at bounding box center [556, 184] width 10 height 10
click at [653, 187] on span "Select an option" at bounding box center [658, 184] width 10 height 10
click at [653, 187] on input "Select an option" at bounding box center [658, 184] width 10 height 10
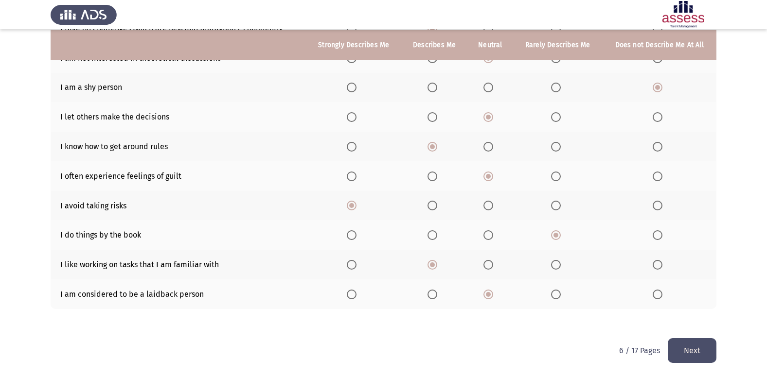
scroll to position [142, 0]
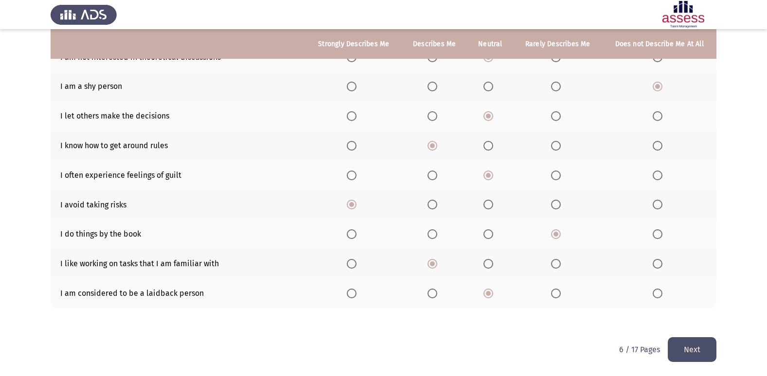
click at [694, 355] on button "Next" at bounding box center [692, 350] width 49 height 25
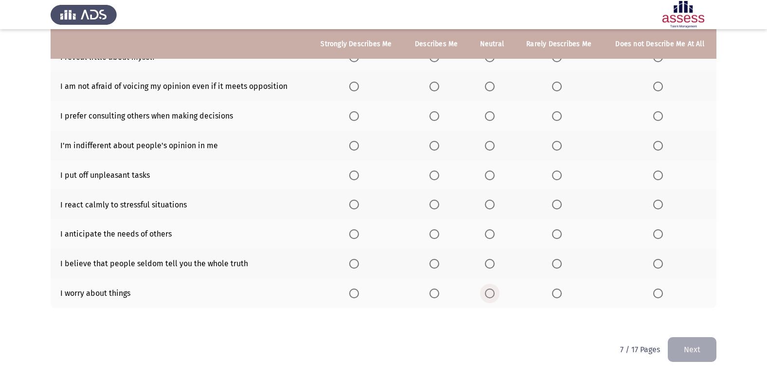
click at [492, 297] on span "Select an option" at bounding box center [490, 294] width 10 height 10
click at [492, 297] on input "Select an option" at bounding box center [490, 294] width 10 height 10
click at [558, 262] on span "Select an option" at bounding box center [557, 264] width 10 height 10
click at [558, 262] on input "Select an option" at bounding box center [557, 264] width 10 height 10
click at [435, 238] on span "Select an option" at bounding box center [434, 235] width 10 height 10
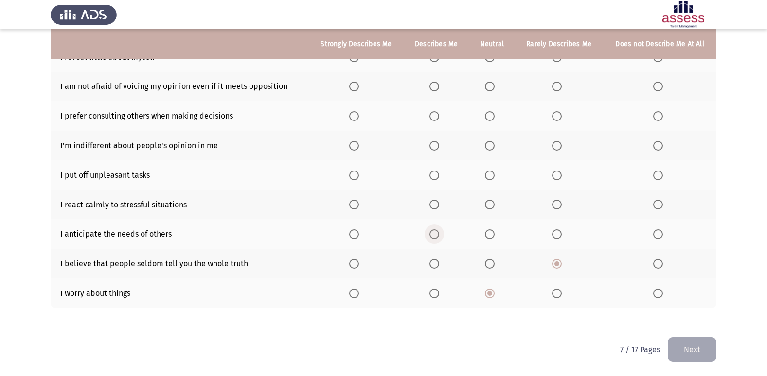
click at [435, 238] on input "Select an option" at bounding box center [434, 235] width 10 height 10
click at [487, 205] on span "Select an option" at bounding box center [490, 205] width 10 height 10
click at [487, 205] on input "Select an option" at bounding box center [490, 205] width 10 height 10
click at [491, 179] on span "Select an option" at bounding box center [490, 176] width 10 height 10
click at [491, 179] on input "Select an option" at bounding box center [490, 176] width 10 height 10
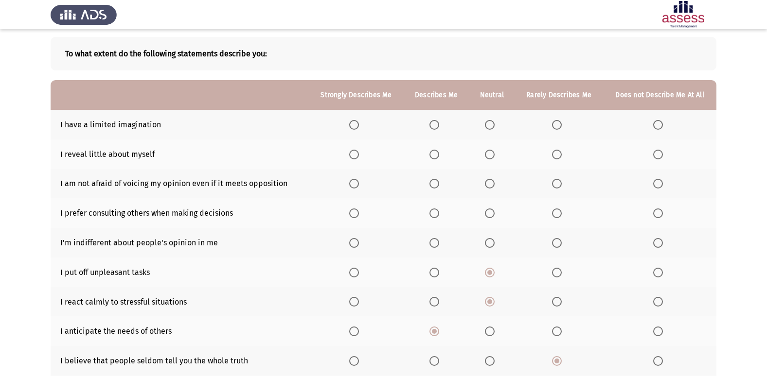
scroll to position [0, 0]
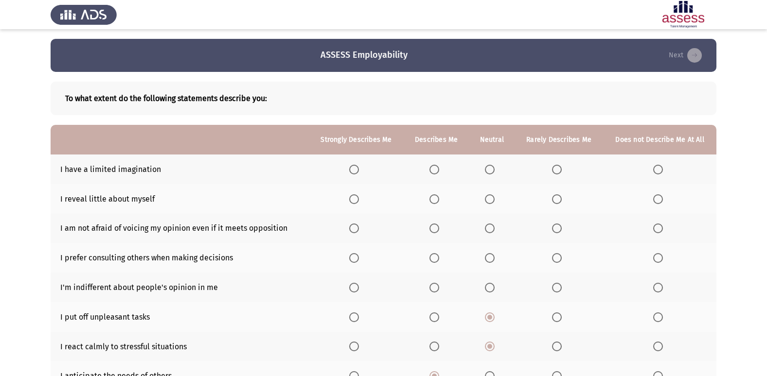
click at [435, 168] on span "Select an option" at bounding box center [434, 170] width 10 height 10
click at [435, 168] on input "Select an option" at bounding box center [434, 170] width 10 height 10
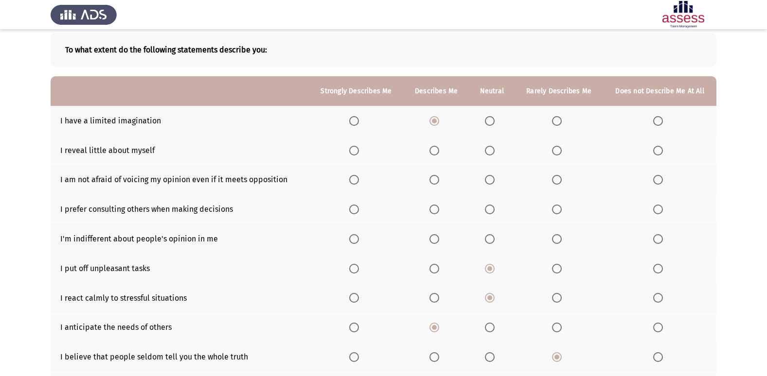
click at [439, 151] on span "Select an option" at bounding box center [434, 151] width 10 height 10
click at [439, 151] on input "Select an option" at bounding box center [434, 151] width 10 height 10
click at [485, 182] on th at bounding box center [492, 180] width 46 height 30
click at [488, 180] on span "Select an option" at bounding box center [490, 180] width 10 height 10
click at [488, 180] on input "Select an option" at bounding box center [490, 180] width 10 height 10
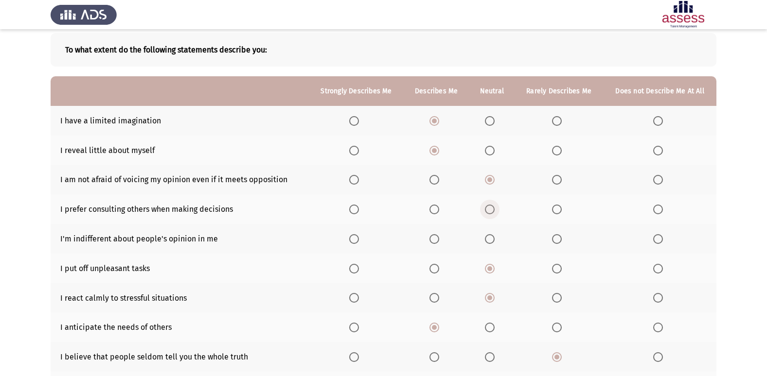
click at [490, 212] on span "Select an option" at bounding box center [490, 210] width 10 height 10
click at [490, 212] on input "Select an option" at bounding box center [490, 210] width 10 height 10
click at [428, 238] on th at bounding box center [436, 239] width 65 height 30
click at [432, 236] on span "Select an option" at bounding box center [434, 239] width 10 height 10
click at [432, 236] on input "Select an option" at bounding box center [434, 239] width 10 height 10
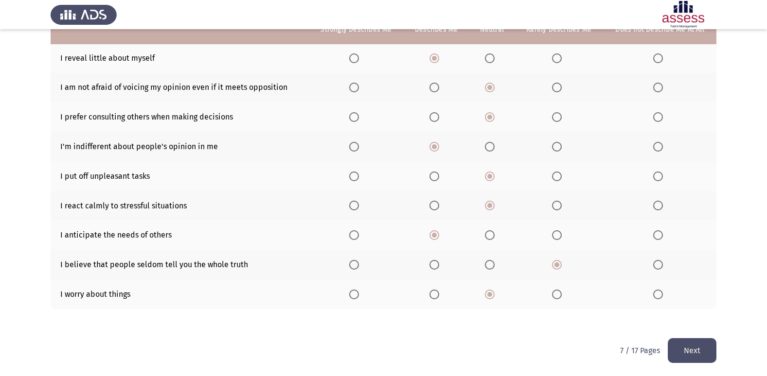
scroll to position [142, 0]
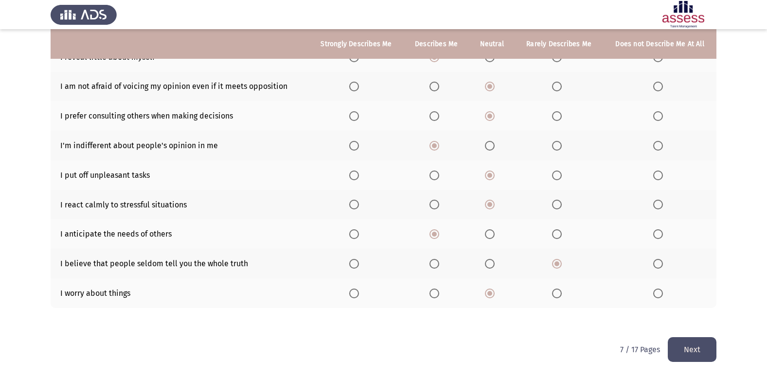
click at [684, 344] on button "Next" at bounding box center [692, 350] width 49 height 25
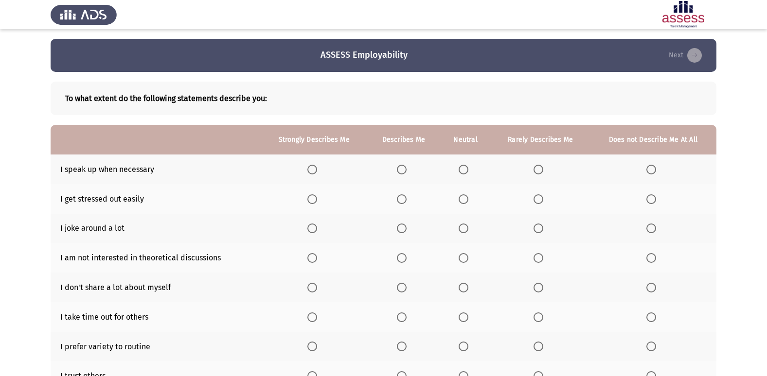
scroll to position [49, 0]
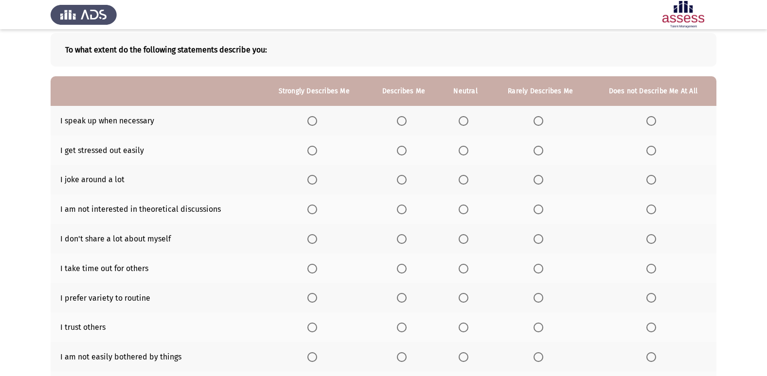
click at [312, 178] on span "Select an option" at bounding box center [312, 180] width 10 height 10
click at [312, 178] on input "Select an option" at bounding box center [312, 180] width 10 height 10
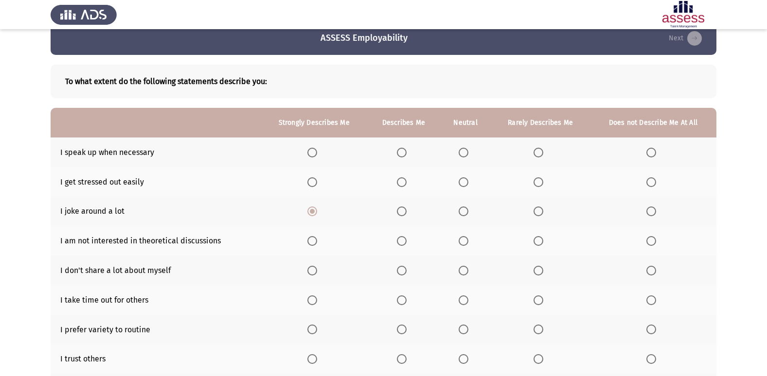
scroll to position [0, 0]
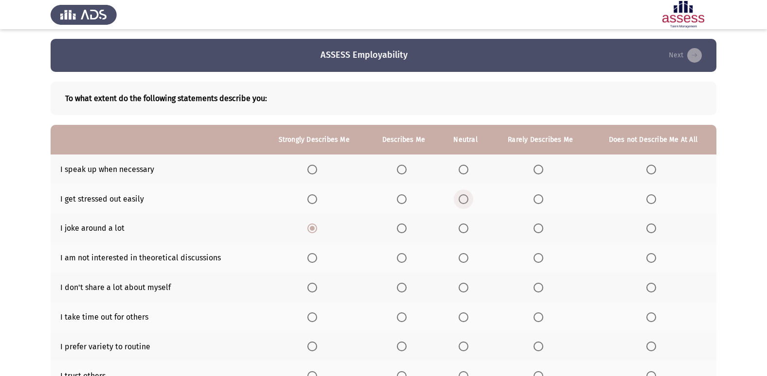
click at [465, 201] on span "Select an option" at bounding box center [464, 200] width 10 height 10
click at [465, 201] on input "Select an option" at bounding box center [464, 200] width 10 height 10
click at [543, 170] on span "Select an option" at bounding box center [539, 170] width 10 height 10
click at [543, 170] on input "Select an option" at bounding box center [539, 170] width 10 height 10
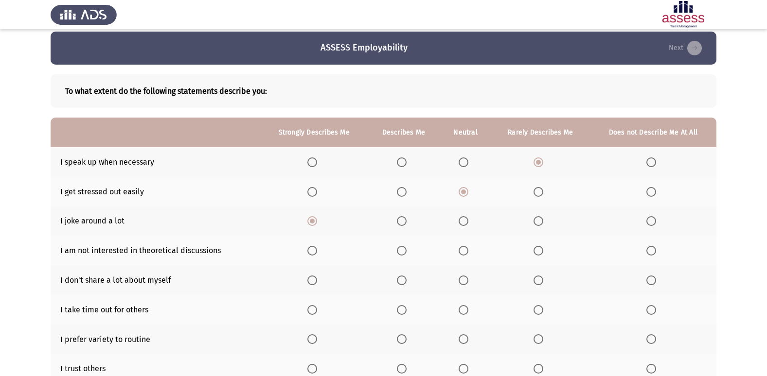
scroll to position [49, 0]
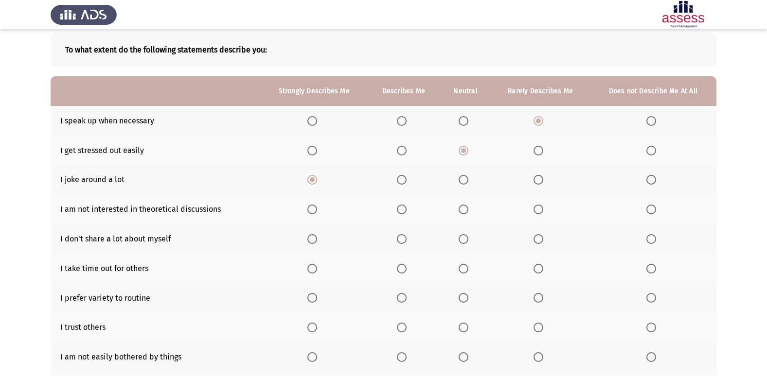
click at [312, 212] on span "Select an option" at bounding box center [312, 210] width 10 height 10
click at [312, 212] on input "Select an option" at bounding box center [312, 210] width 10 height 10
click at [467, 239] on span "Select an option" at bounding box center [464, 239] width 10 height 10
click at [467, 239] on input "Select an option" at bounding box center [464, 239] width 10 height 10
click at [535, 238] on span "Select an option" at bounding box center [539, 239] width 10 height 10
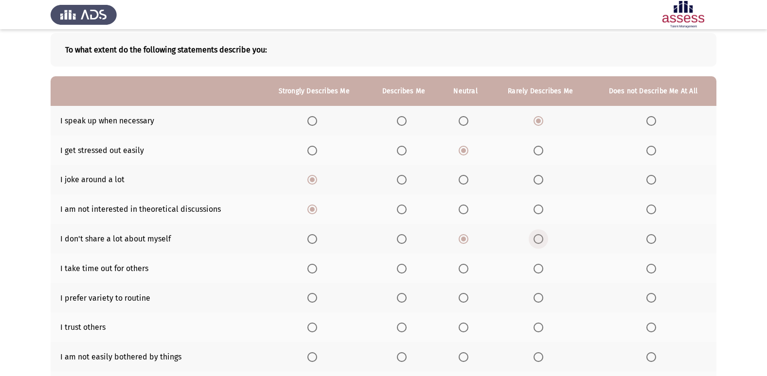
click at [535, 238] on input "Select an option" at bounding box center [539, 239] width 10 height 10
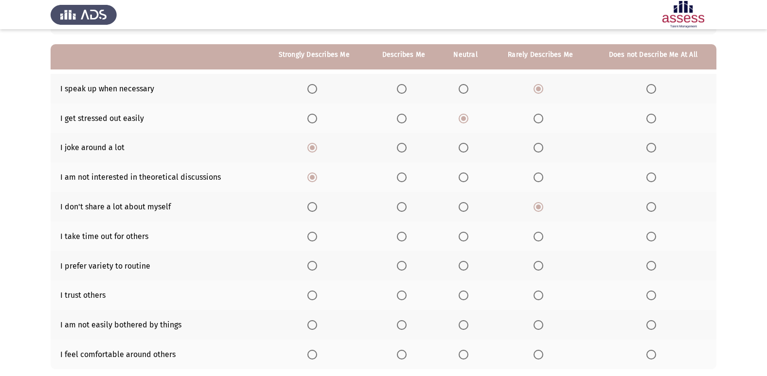
scroll to position [97, 0]
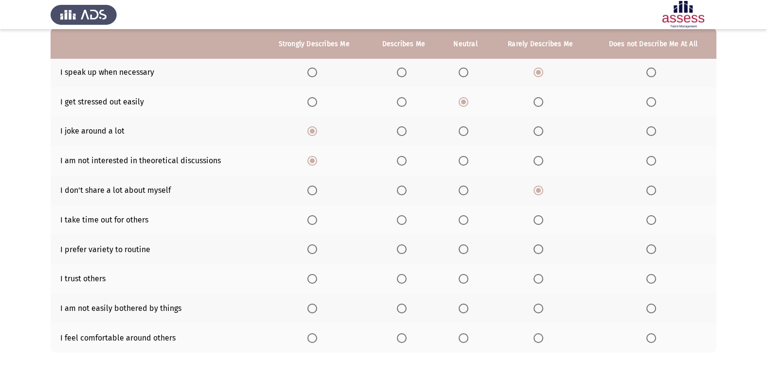
click at [464, 223] on span "Select an option" at bounding box center [464, 220] width 10 height 10
click at [464, 223] on input "Select an option" at bounding box center [464, 220] width 10 height 10
click at [540, 341] on span "Select an option" at bounding box center [539, 339] width 10 height 10
click at [540, 341] on input "Select an option" at bounding box center [539, 339] width 10 height 10
click at [403, 305] on span "Select an option" at bounding box center [402, 309] width 10 height 10
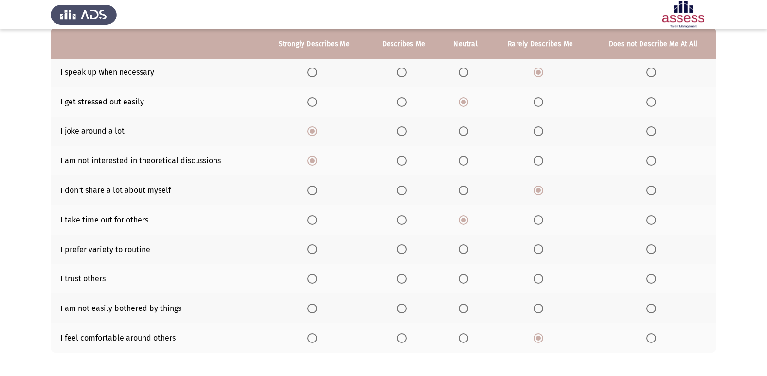
click at [403, 305] on input "Select an option" at bounding box center [402, 309] width 10 height 10
click at [457, 280] on th at bounding box center [465, 279] width 51 height 30
click at [406, 274] on span "Select an option" at bounding box center [402, 279] width 10 height 10
click at [406, 274] on input "Select an option" at bounding box center [402, 279] width 10 height 10
click at [529, 248] on th at bounding box center [540, 250] width 99 height 30
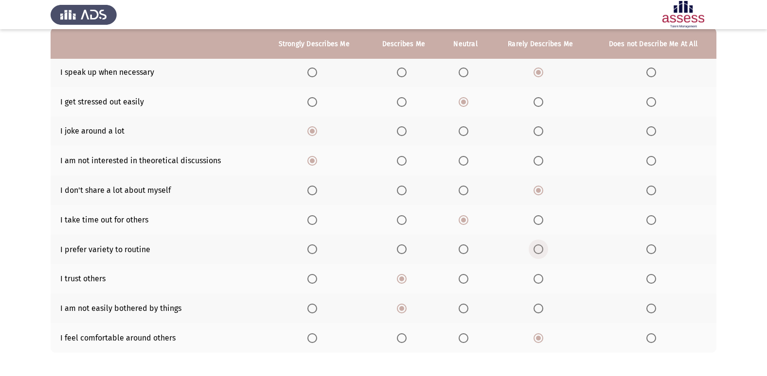
click at [539, 248] on span "Select an option" at bounding box center [539, 250] width 10 height 10
click at [539, 248] on input "Select an option" at bounding box center [539, 250] width 10 height 10
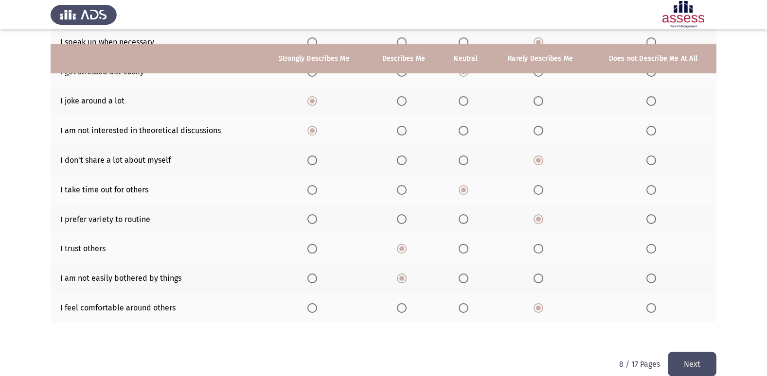
scroll to position [142, 0]
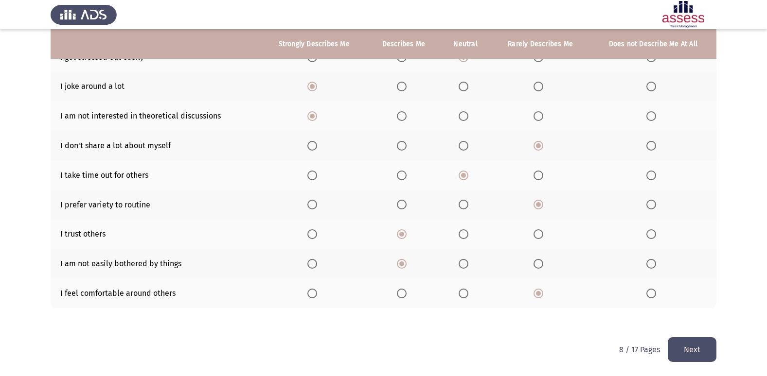
click at [693, 344] on button "Next" at bounding box center [692, 350] width 49 height 25
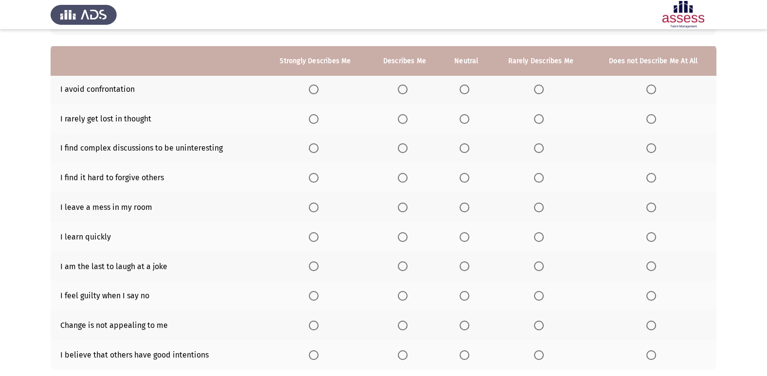
scroll to position [97, 0]
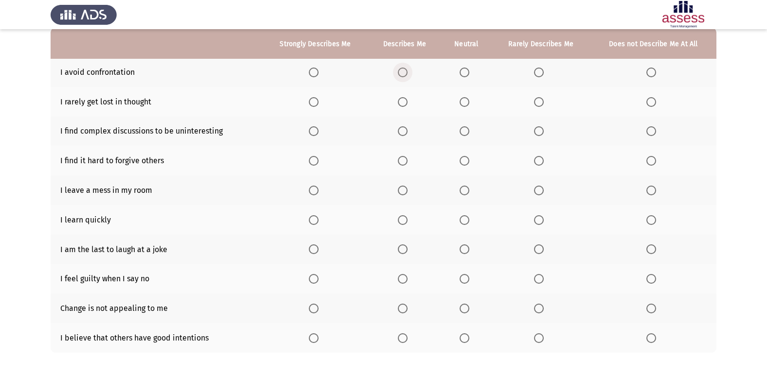
click at [411, 74] on label "Select an option" at bounding box center [405, 73] width 14 height 10
click at [408, 74] on input "Select an option" at bounding box center [403, 73] width 10 height 10
click at [459, 102] on th at bounding box center [466, 102] width 51 height 30
click at [538, 105] on span "Select an option" at bounding box center [539, 102] width 10 height 10
click at [538, 105] on input "Select an option" at bounding box center [539, 102] width 10 height 10
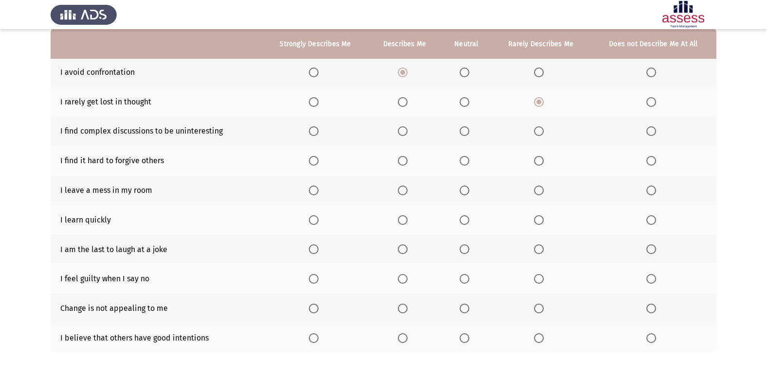
click at [538, 128] on span "Select an option" at bounding box center [539, 131] width 10 height 10
click at [538, 128] on input "Select an option" at bounding box center [539, 131] width 10 height 10
click at [468, 164] on span "Select an option" at bounding box center [465, 161] width 10 height 10
click at [468, 164] on input "Select an option" at bounding box center [465, 161] width 10 height 10
click at [462, 186] on span "Select an option" at bounding box center [465, 191] width 10 height 10
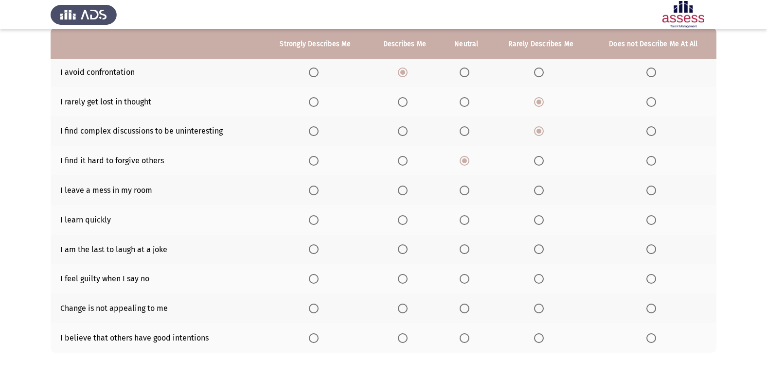
click at [462, 186] on input "Select an option" at bounding box center [465, 191] width 10 height 10
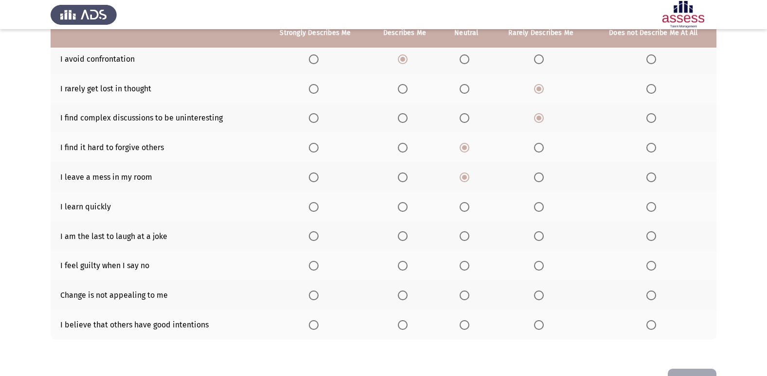
scroll to position [93, 0]
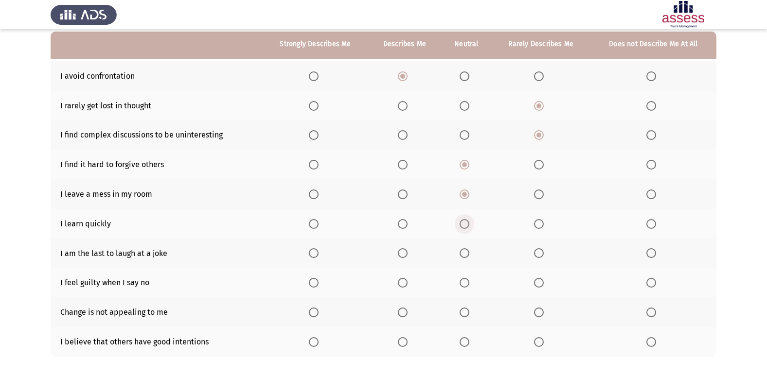
click at [464, 226] on span "Select an option" at bounding box center [465, 224] width 10 height 10
click at [464, 226] on input "Select an option" at bounding box center [465, 224] width 10 height 10
click at [407, 249] on span "Select an option" at bounding box center [403, 254] width 10 height 10
click at [407, 249] on input "Select an option" at bounding box center [403, 254] width 10 height 10
click at [464, 283] on span "Select an option" at bounding box center [465, 283] width 10 height 10
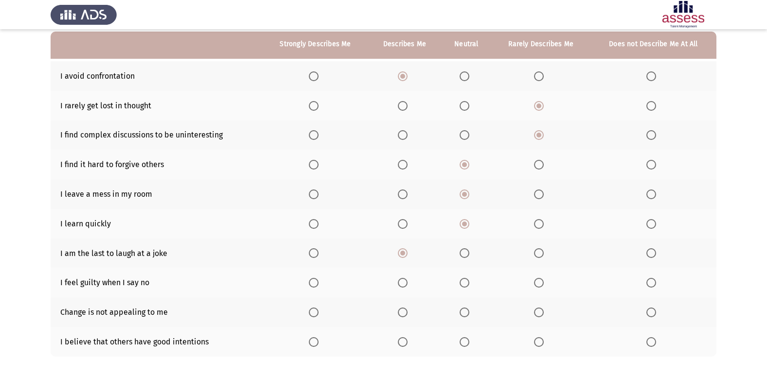
click at [464, 283] on input "Select an option" at bounding box center [465, 283] width 10 height 10
click at [464, 313] on span "Select an option" at bounding box center [465, 313] width 10 height 10
click at [464, 313] on input "Select an option" at bounding box center [465, 313] width 10 height 10
click at [395, 341] on th at bounding box center [404, 342] width 73 height 30
click at [404, 341] on span "Select an option" at bounding box center [403, 343] width 10 height 10
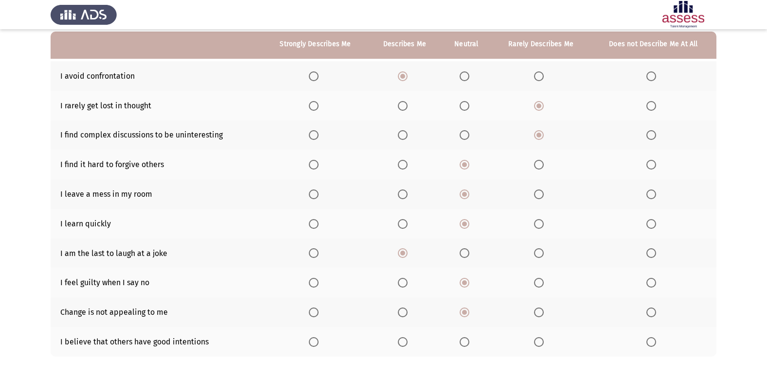
click at [404, 341] on input "Select an option" at bounding box center [403, 343] width 10 height 10
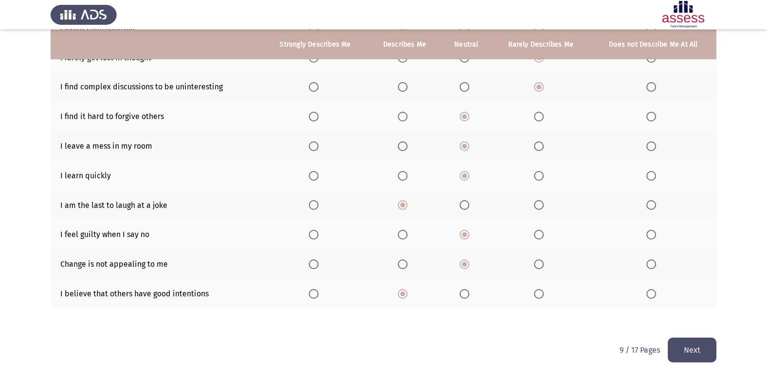
scroll to position [142, 0]
click at [675, 347] on button "Next" at bounding box center [692, 350] width 49 height 25
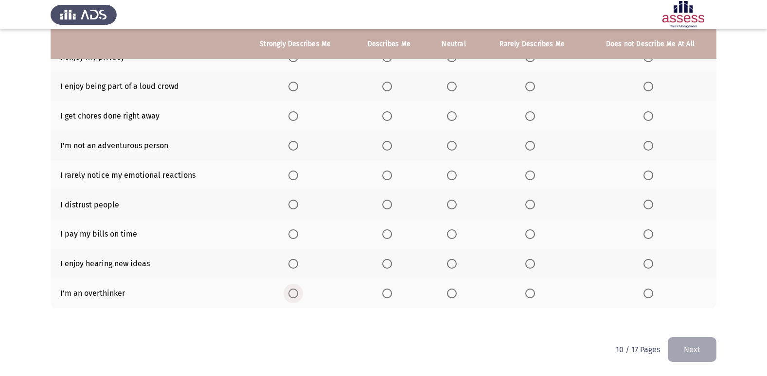
click at [291, 289] on span "Select an option" at bounding box center [293, 294] width 10 height 10
click at [291, 289] on input "Select an option" at bounding box center [293, 294] width 10 height 10
click at [452, 266] on span "Select an option" at bounding box center [452, 264] width 10 height 10
click at [452, 266] on input "Select an option" at bounding box center [452, 264] width 10 height 10
click at [389, 229] on mat-radio-button "Select an option" at bounding box center [389, 234] width 14 height 10
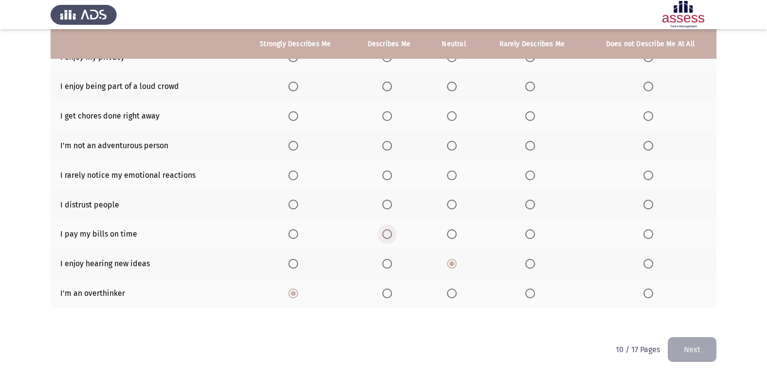
click at [382, 233] on span "Select an option" at bounding box center [387, 235] width 10 height 10
click at [382, 233] on input "Select an option" at bounding box center [387, 235] width 10 height 10
click at [445, 205] on th at bounding box center [453, 205] width 53 height 30
click at [448, 203] on span "Select an option" at bounding box center [452, 205] width 10 height 10
click at [448, 203] on input "Select an option" at bounding box center [452, 205] width 10 height 10
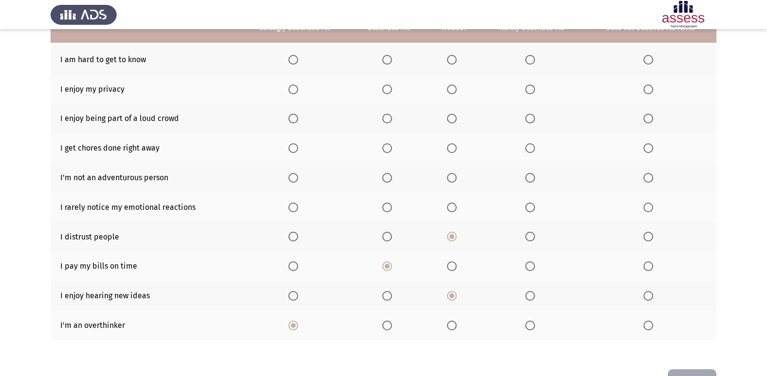
scroll to position [93, 0]
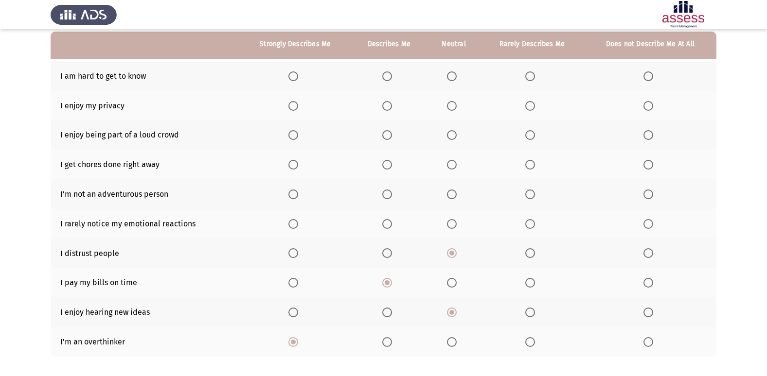
click at [388, 193] on span "Select an option" at bounding box center [387, 195] width 10 height 10
click at [388, 193] on input "Select an option" at bounding box center [387, 195] width 10 height 10
click at [297, 166] on span "Select an option" at bounding box center [293, 165] width 10 height 10
click at [297, 166] on input "Select an option" at bounding box center [293, 165] width 10 height 10
drag, startPoint x: 287, startPoint y: 138, endPoint x: 291, endPoint y: 134, distance: 5.5
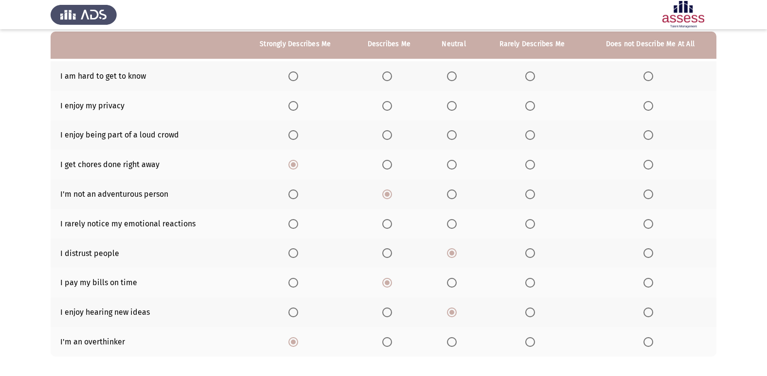
click at [287, 137] on th at bounding box center [295, 136] width 111 height 30
click at [291, 134] on span "Select an option" at bounding box center [293, 135] width 10 height 10
click at [291, 134] on input "Select an option" at bounding box center [293, 135] width 10 height 10
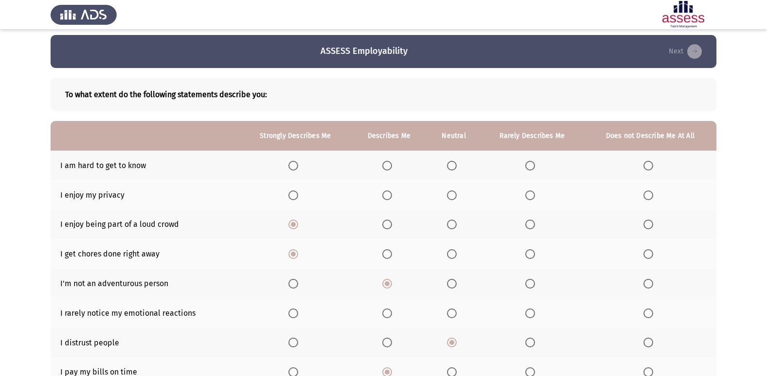
scroll to position [0, 0]
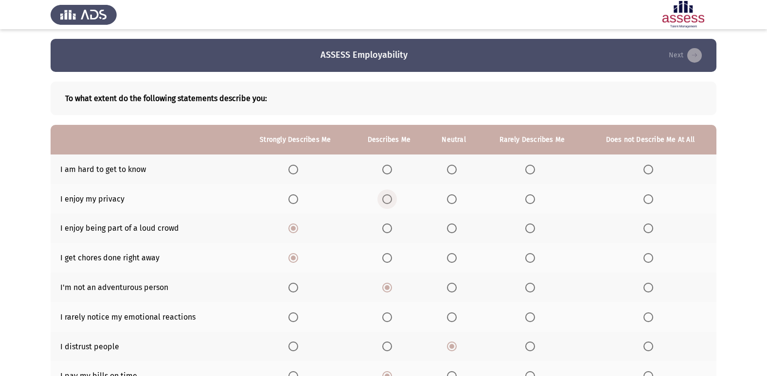
click at [386, 196] on span "Select an option" at bounding box center [387, 200] width 10 height 10
click at [386, 196] on input "Select an option" at bounding box center [387, 200] width 10 height 10
click at [448, 169] on span "Select an option" at bounding box center [452, 170] width 10 height 10
click at [448, 169] on input "Select an option" at bounding box center [452, 170] width 10 height 10
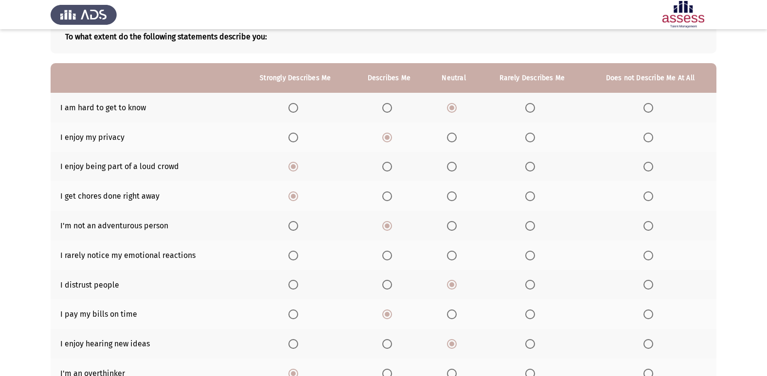
scroll to position [45, 0]
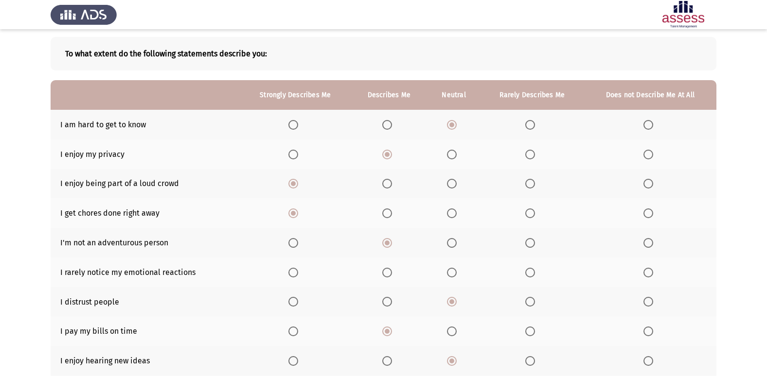
click at [458, 270] on label "Select an option" at bounding box center [454, 273] width 14 height 10
click at [457, 270] on input "Select an option" at bounding box center [452, 273] width 10 height 10
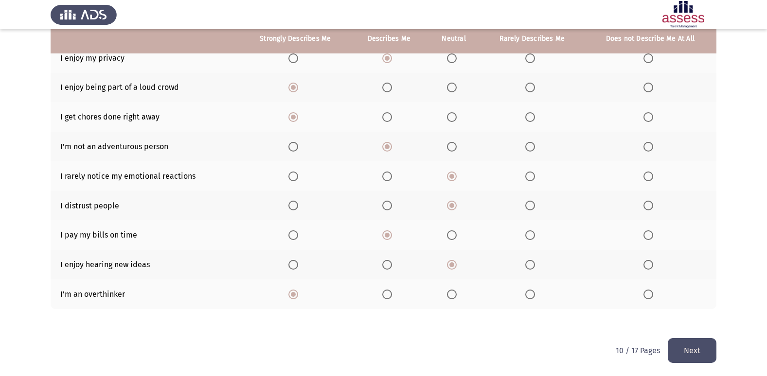
scroll to position [142, 0]
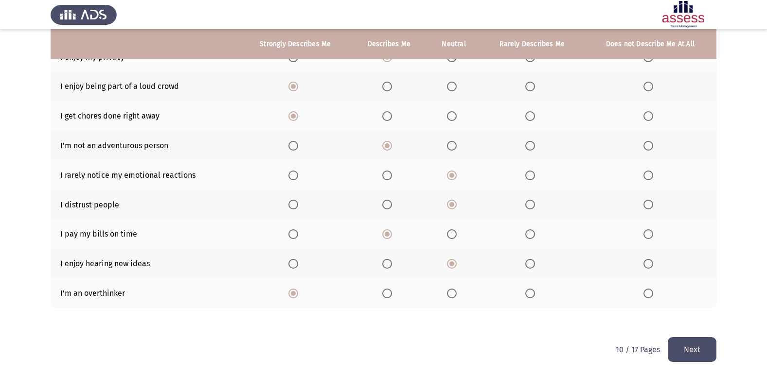
click at [686, 347] on button "Next" at bounding box center [692, 350] width 49 height 25
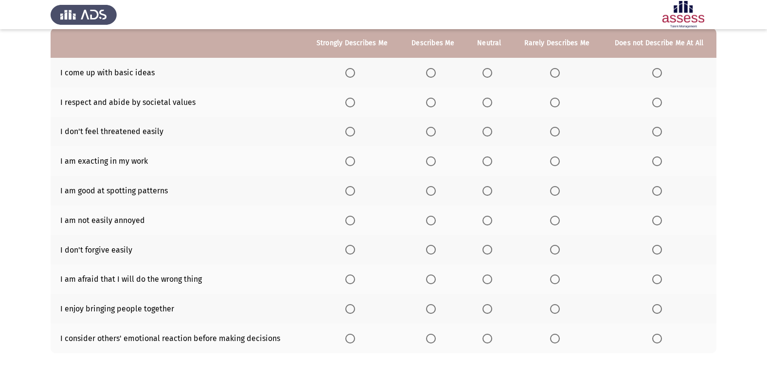
scroll to position [97, 0]
click at [347, 338] on span "Select an option" at bounding box center [350, 339] width 10 height 10
click at [347, 338] on input "Select an option" at bounding box center [350, 339] width 10 height 10
click at [435, 307] on span "Select an option" at bounding box center [431, 309] width 10 height 10
click at [435, 307] on input "Select an option" at bounding box center [431, 309] width 10 height 10
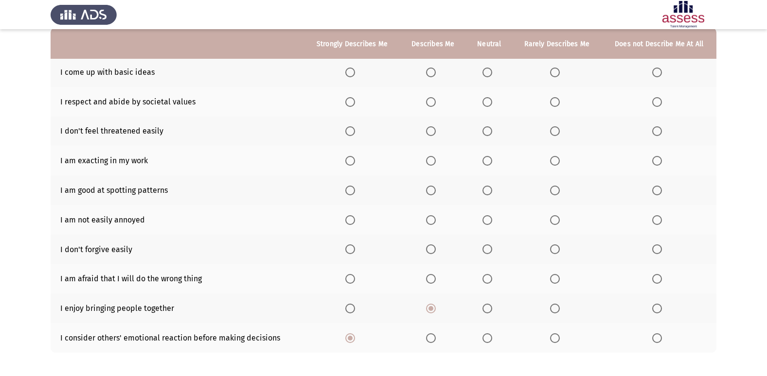
click at [490, 302] on th at bounding box center [489, 309] width 46 height 30
click at [486, 304] on span "Select an option" at bounding box center [487, 309] width 10 height 10
click at [486, 304] on input "Select an option" at bounding box center [487, 309] width 10 height 10
click at [483, 279] on span "Select an option" at bounding box center [487, 279] width 10 height 10
click at [483, 279] on input "Select an option" at bounding box center [487, 279] width 10 height 10
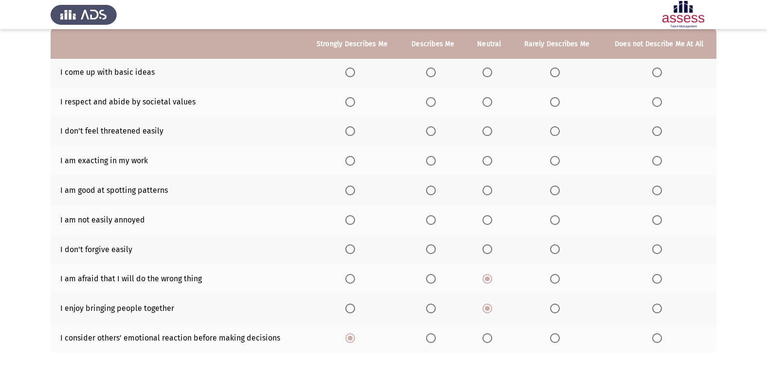
click at [484, 97] on span "Select an option" at bounding box center [487, 102] width 10 height 10
click at [484, 97] on input "Select an option" at bounding box center [487, 102] width 10 height 10
click at [486, 71] on span "Select an option" at bounding box center [487, 73] width 10 height 10
click at [486, 71] on input "Select an option" at bounding box center [487, 73] width 10 height 10
click at [555, 163] on span "Select an option" at bounding box center [555, 161] width 10 height 10
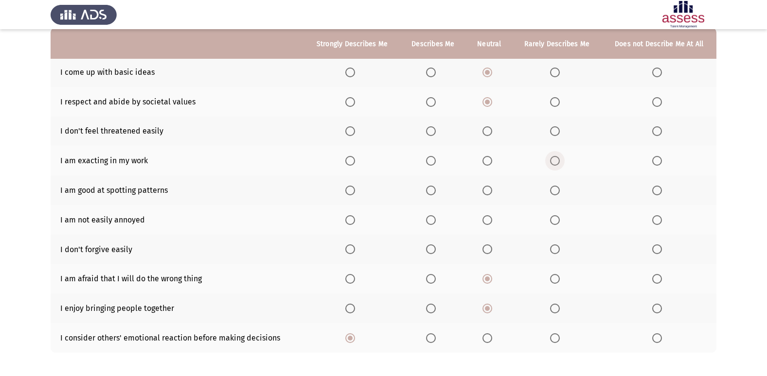
click at [555, 163] on input "Select an option" at bounding box center [555, 161] width 10 height 10
click at [432, 189] on span "Select an option" at bounding box center [431, 191] width 10 height 10
click at [432, 189] on input "Select an option" at bounding box center [431, 191] width 10 height 10
click at [554, 247] on span "Select an option" at bounding box center [555, 250] width 10 height 10
click at [554, 247] on input "Select an option" at bounding box center [555, 250] width 10 height 10
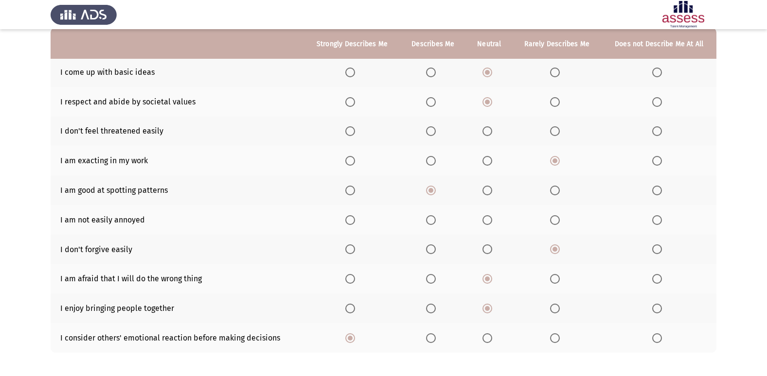
click at [432, 222] on span "Select an option" at bounding box center [431, 220] width 10 height 10
click at [432, 222] on input "Select an option" at bounding box center [431, 220] width 10 height 10
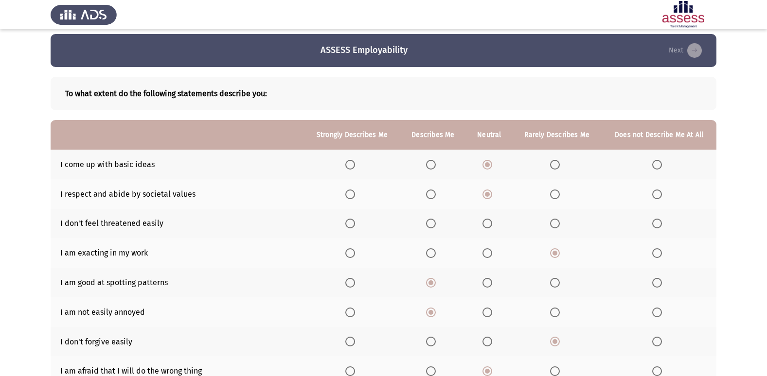
scroll to position [0, 0]
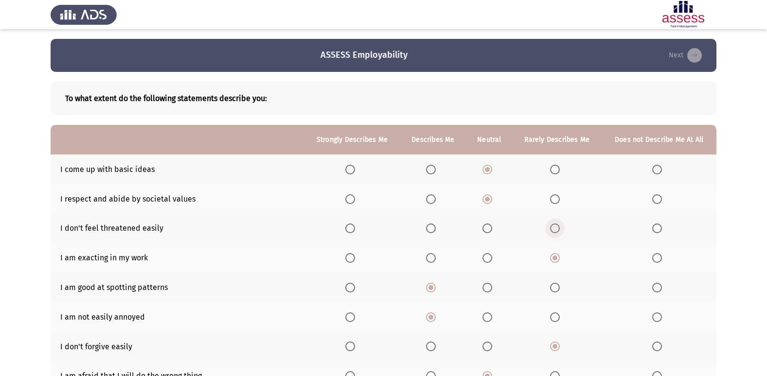
click at [552, 228] on span "Select an option" at bounding box center [555, 229] width 10 height 10
click at [552, 228] on input "Select an option" at bounding box center [555, 229] width 10 height 10
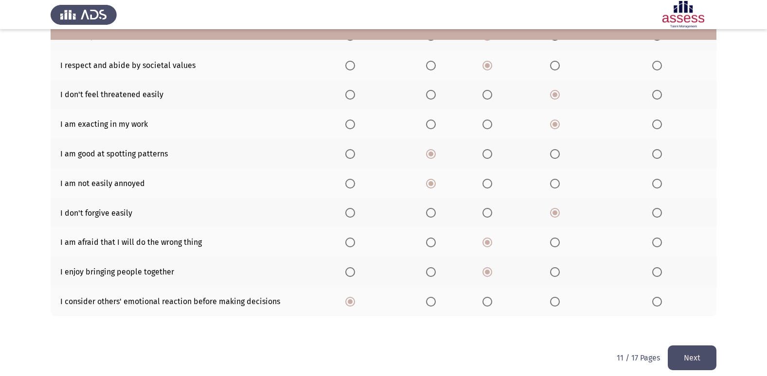
scroll to position [142, 0]
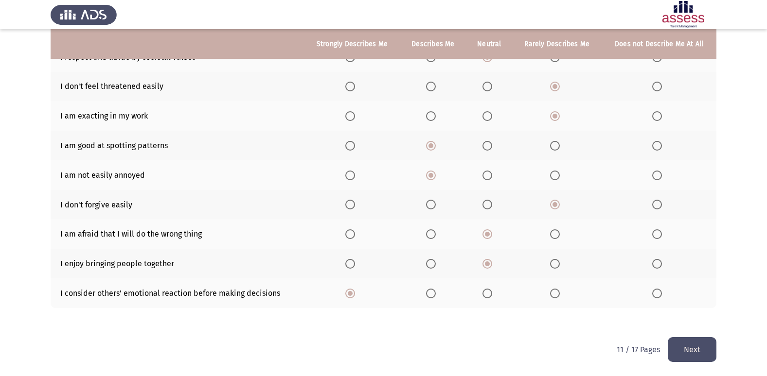
click at [686, 356] on button "Next" at bounding box center [692, 350] width 49 height 25
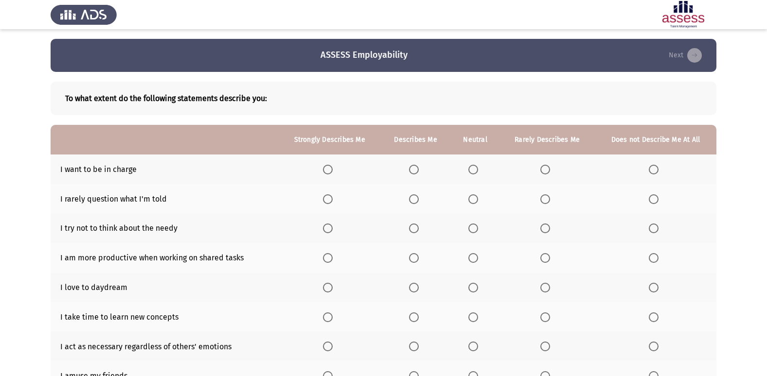
click at [330, 167] on span "Select an option" at bounding box center [328, 170] width 10 height 10
click at [330, 167] on input "Select an option" at bounding box center [328, 170] width 10 height 10
click at [480, 228] on label "Select an option" at bounding box center [475, 229] width 14 height 10
click at [478, 228] on input "Select an option" at bounding box center [473, 229] width 10 height 10
click at [473, 202] on span "Select an option" at bounding box center [473, 200] width 10 height 10
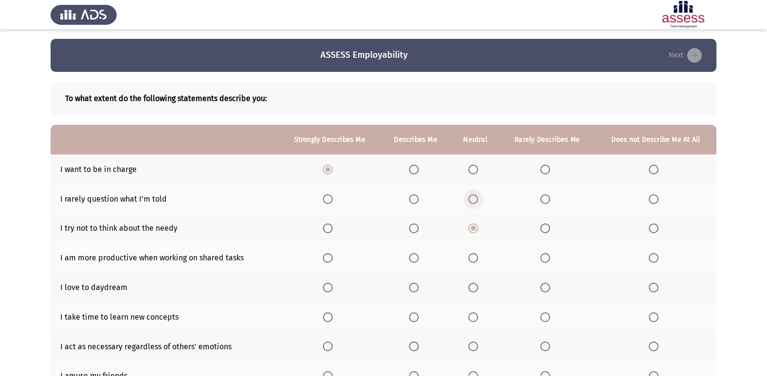
click at [473, 202] on input "Select an option" at bounding box center [473, 200] width 10 height 10
click at [412, 262] on span "Select an option" at bounding box center [414, 258] width 10 height 10
click at [412, 262] on input "Select an option" at bounding box center [414, 258] width 10 height 10
click at [475, 284] on span "Select an option" at bounding box center [473, 288] width 10 height 10
click at [475, 284] on input "Select an option" at bounding box center [473, 288] width 10 height 10
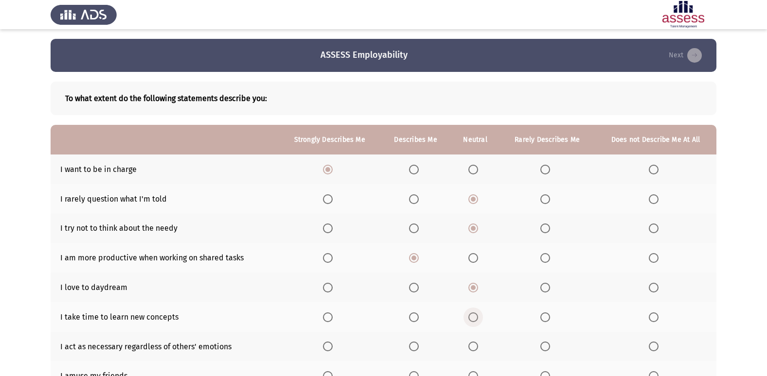
click at [477, 313] on span "Select an option" at bounding box center [473, 318] width 10 height 10
click at [477, 313] on input "Select an option" at bounding box center [473, 318] width 10 height 10
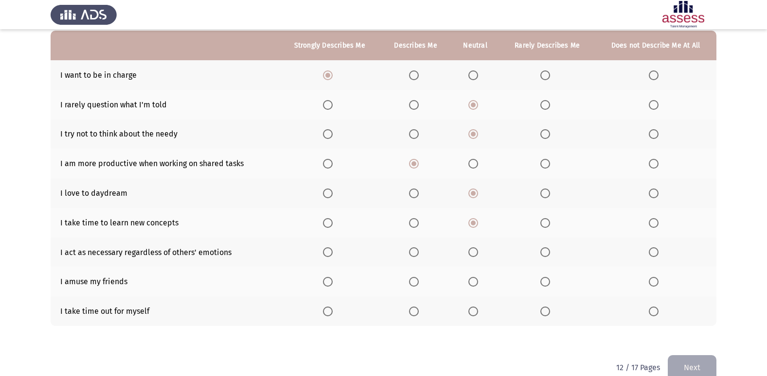
scroll to position [97, 0]
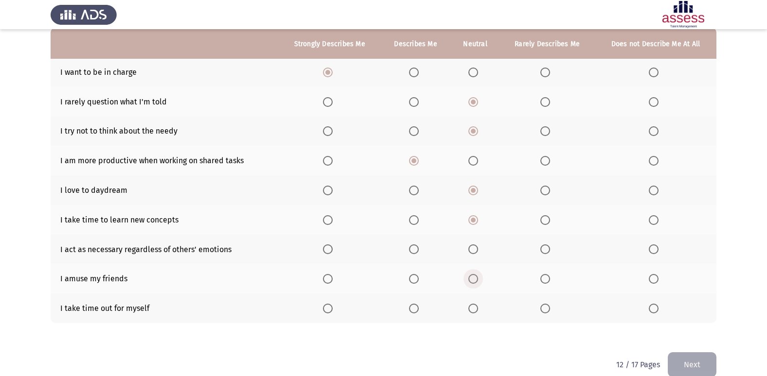
click at [477, 282] on span "Select an option" at bounding box center [473, 279] width 10 height 10
click at [477, 282] on input "Select an option" at bounding box center [473, 279] width 10 height 10
click at [417, 249] on span "Select an option" at bounding box center [414, 250] width 10 height 10
click at [417, 249] on input "Select an option" at bounding box center [414, 250] width 10 height 10
click at [470, 310] on span "Select an option" at bounding box center [473, 309] width 10 height 10
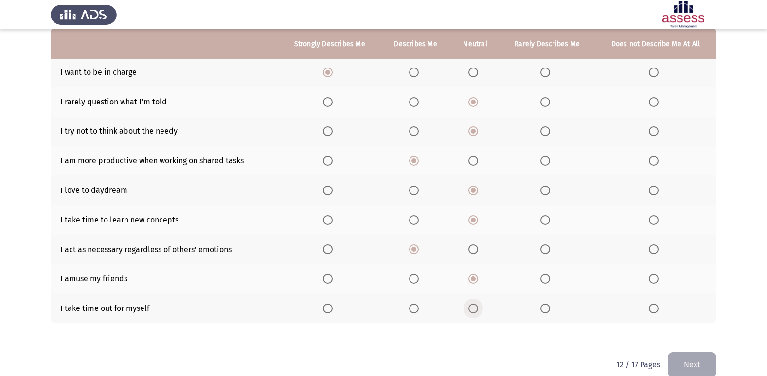
click at [470, 310] on input "Select an option" at bounding box center [473, 309] width 10 height 10
click at [689, 359] on button "Next" at bounding box center [692, 365] width 49 height 25
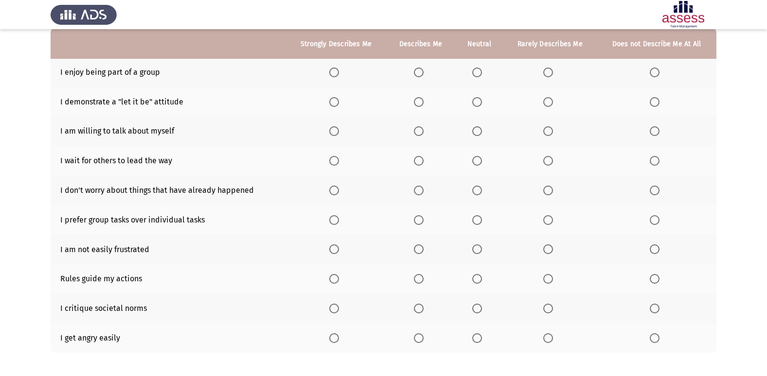
click at [339, 337] on span "Select an option" at bounding box center [334, 339] width 10 height 10
click at [339, 337] on input "Select an option" at bounding box center [334, 339] width 10 height 10
click at [479, 309] on span "Select an option" at bounding box center [477, 309] width 10 height 10
click at [479, 309] on input "Select an option" at bounding box center [477, 309] width 10 height 10
click at [480, 280] on span "Select an option" at bounding box center [477, 279] width 10 height 10
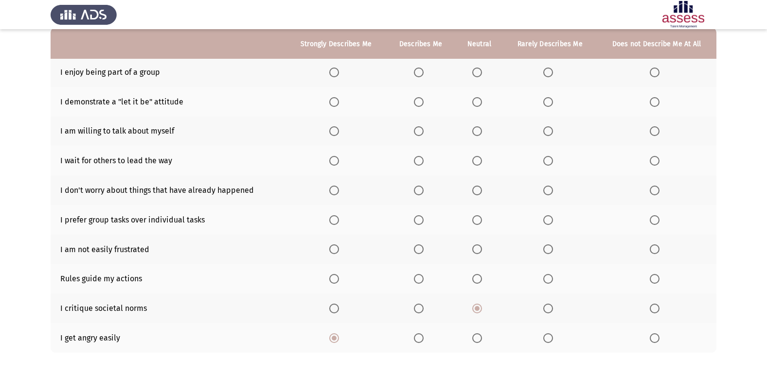
click at [480, 280] on input "Select an option" at bounding box center [477, 279] width 10 height 10
click at [481, 249] on span "Select an option" at bounding box center [477, 250] width 10 height 10
click at [481, 249] on input "Select an option" at bounding box center [477, 250] width 10 height 10
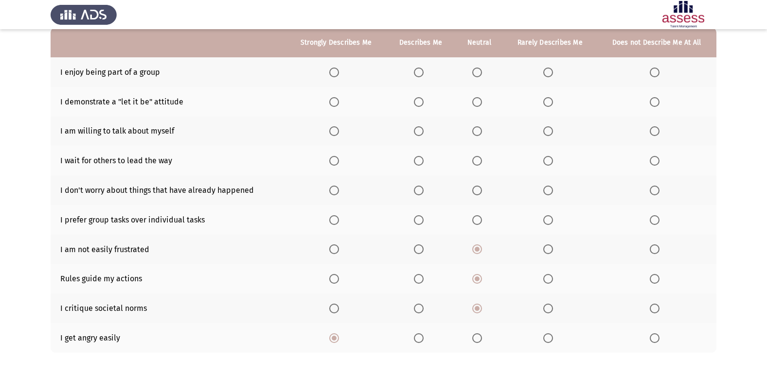
scroll to position [49, 0]
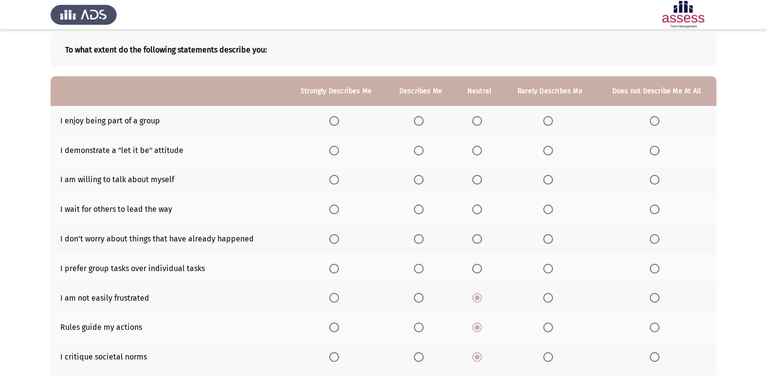
click at [656, 267] on span "Select an option" at bounding box center [655, 269] width 10 height 10
click at [656, 267] on input "Select an option" at bounding box center [655, 269] width 10 height 10
click at [656, 247] on th at bounding box center [657, 239] width 120 height 30
click at [661, 237] on label "Select an option" at bounding box center [657, 239] width 14 height 10
click at [659, 237] on input "Select an option" at bounding box center [655, 239] width 10 height 10
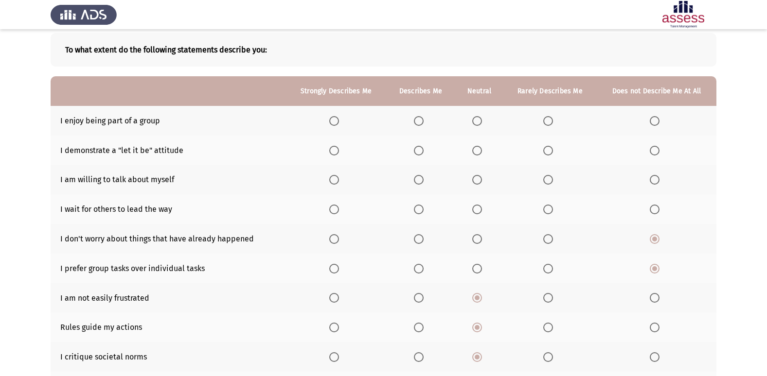
click at [421, 209] on span "Select an option" at bounding box center [419, 210] width 10 height 10
click at [421, 209] on input "Select an option" at bounding box center [419, 210] width 10 height 10
click at [478, 184] on span "Select an option" at bounding box center [477, 180] width 10 height 10
click at [478, 184] on input "Select an option" at bounding box center [477, 180] width 10 height 10
click at [543, 150] on th at bounding box center [549, 151] width 93 height 30
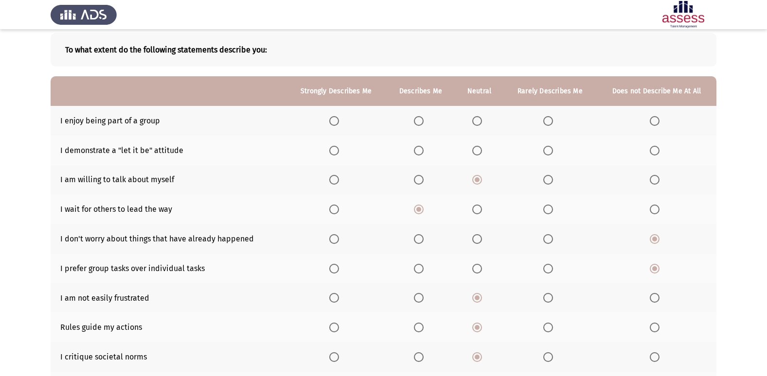
click at [544, 149] on th at bounding box center [549, 151] width 93 height 30
click at [545, 149] on span "Select an option" at bounding box center [548, 151] width 10 height 10
click at [545, 149] on input "Select an option" at bounding box center [548, 151] width 10 height 10
click at [544, 120] on span "Select an option" at bounding box center [548, 121] width 10 height 10
click at [544, 120] on input "Select an option" at bounding box center [548, 121] width 10 height 10
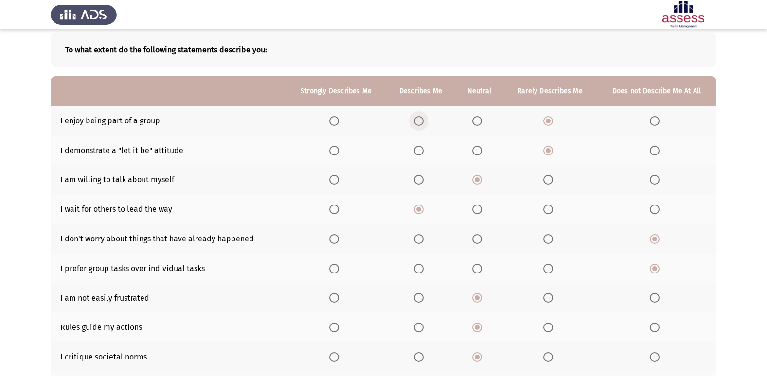
click at [424, 118] on span "Select an option" at bounding box center [419, 121] width 10 height 10
click at [424, 118] on input "Select an option" at bounding box center [419, 121] width 10 height 10
click at [330, 120] on th at bounding box center [336, 121] width 100 height 30
click at [334, 118] on span "Select an option" at bounding box center [334, 121] width 10 height 10
click at [334, 118] on input "Select an option" at bounding box center [334, 121] width 10 height 10
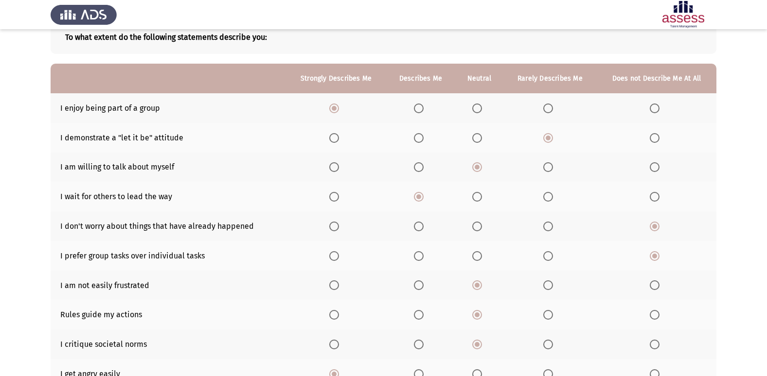
scroll to position [97, 0]
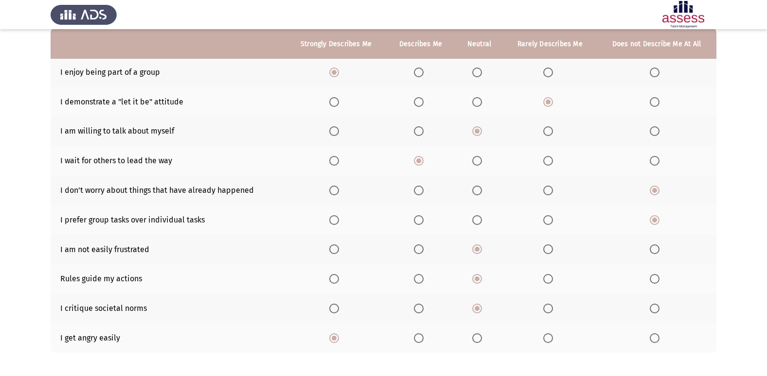
click at [420, 105] on span "Select an option" at bounding box center [419, 102] width 10 height 10
click at [420, 105] on input "Select an option" at bounding box center [419, 102] width 10 height 10
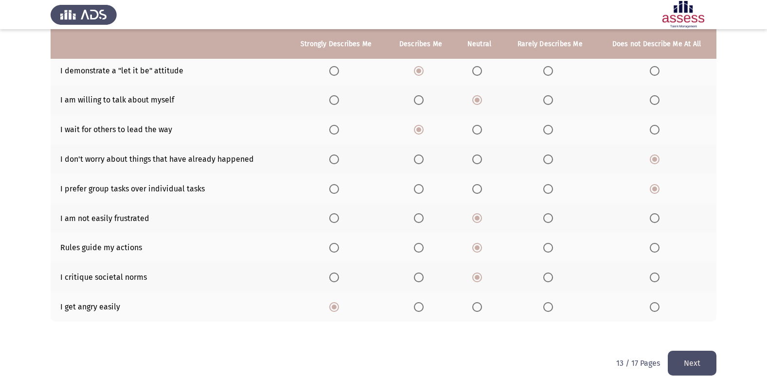
scroll to position [142, 0]
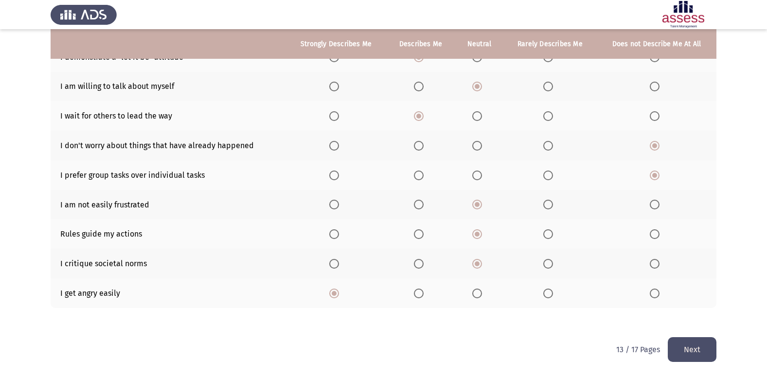
click at [696, 349] on button "Next" at bounding box center [692, 350] width 49 height 25
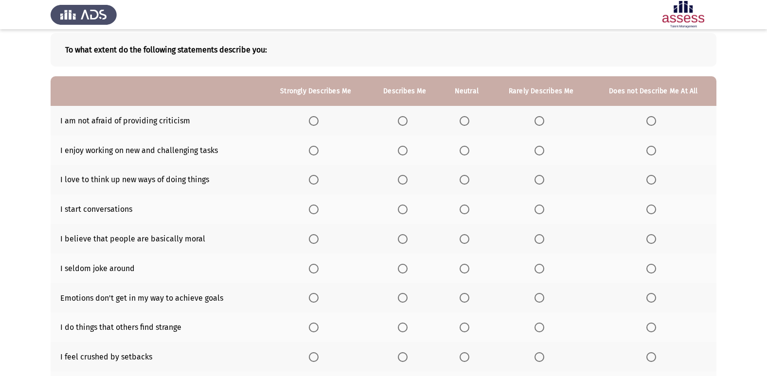
scroll to position [97, 0]
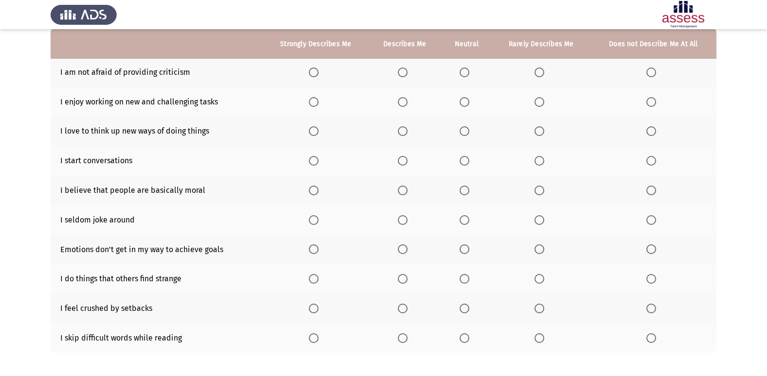
click at [404, 337] on span "Select an option" at bounding box center [403, 339] width 10 height 10
click at [404, 337] on input "Select an option" at bounding box center [403, 339] width 10 height 10
click at [469, 309] on span "Select an option" at bounding box center [465, 309] width 10 height 10
click at [469, 309] on input "Select an option" at bounding box center [465, 309] width 10 height 10
click at [466, 277] on span "Select an option" at bounding box center [465, 279] width 10 height 10
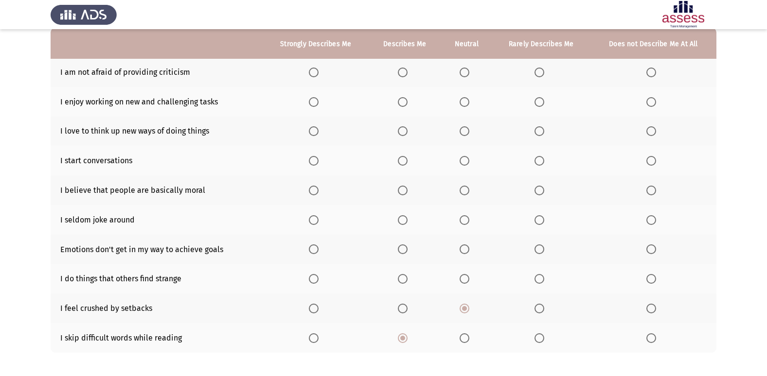
click at [466, 277] on input "Select an option" at bounding box center [465, 279] width 10 height 10
click at [464, 129] on span "Select an option" at bounding box center [465, 131] width 10 height 10
click at [464, 129] on input "Select an option" at bounding box center [465, 131] width 10 height 10
click at [464, 162] on span "Select an option" at bounding box center [465, 161] width 10 height 10
click at [464, 162] on input "Select an option" at bounding box center [465, 161] width 10 height 10
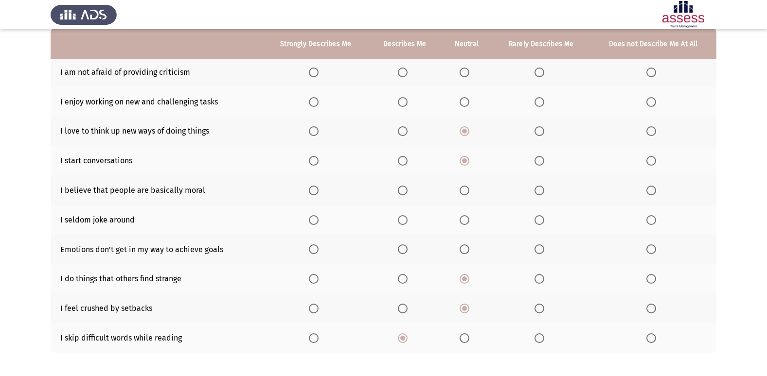
click at [464, 111] on th at bounding box center [466, 102] width 51 height 30
click at [465, 105] on span "Select an option" at bounding box center [465, 102] width 10 height 10
click at [465, 105] on input "Select an option" at bounding box center [465, 102] width 10 height 10
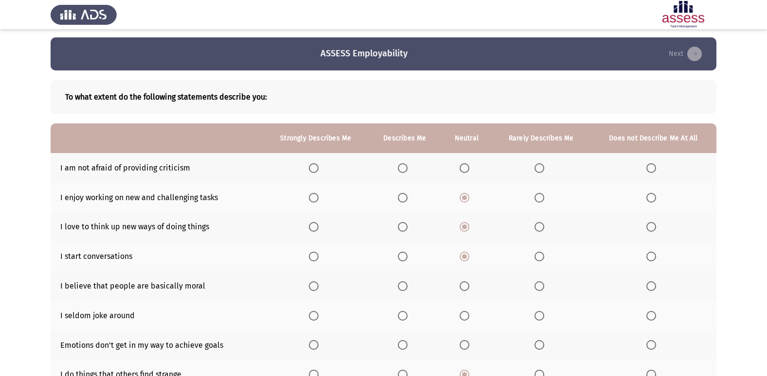
scroll to position [0, 0]
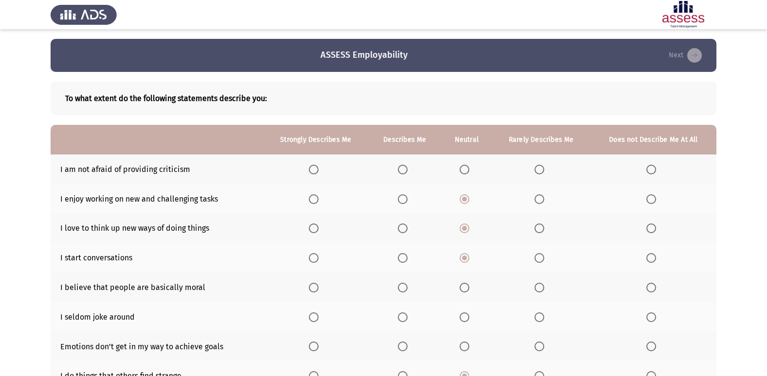
click at [399, 169] on span "Select an option" at bounding box center [403, 170] width 10 height 10
click at [399, 169] on input "Select an option" at bounding box center [403, 170] width 10 height 10
click at [538, 289] on span "Select an option" at bounding box center [539, 288] width 10 height 10
click at [538, 289] on input "Select an option" at bounding box center [539, 288] width 10 height 10
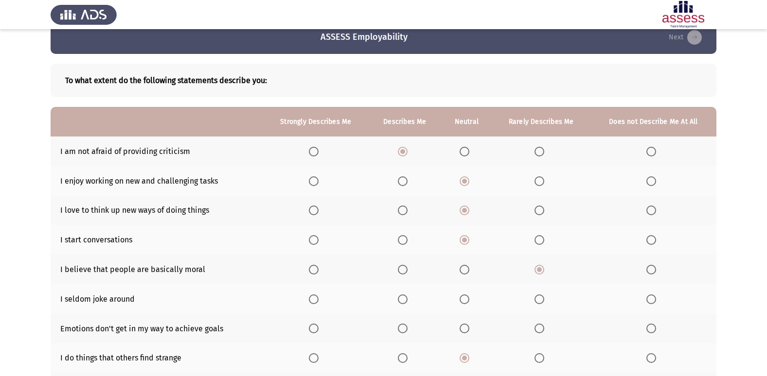
scroll to position [49, 0]
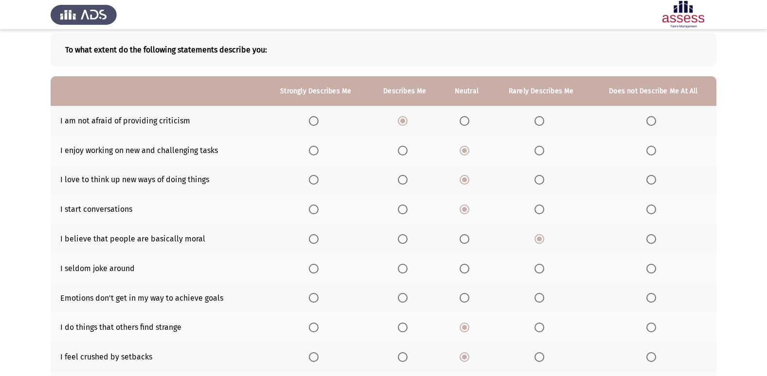
click at [402, 272] on span "Select an option" at bounding box center [403, 269] width 10 height 10
click at [402, 272] on input "Select an option" at bounding box center [403, 269] width 10 height 10
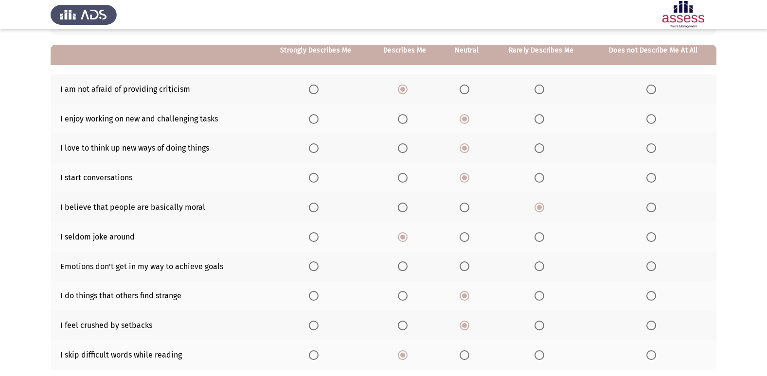
scroll to position [97, 0]
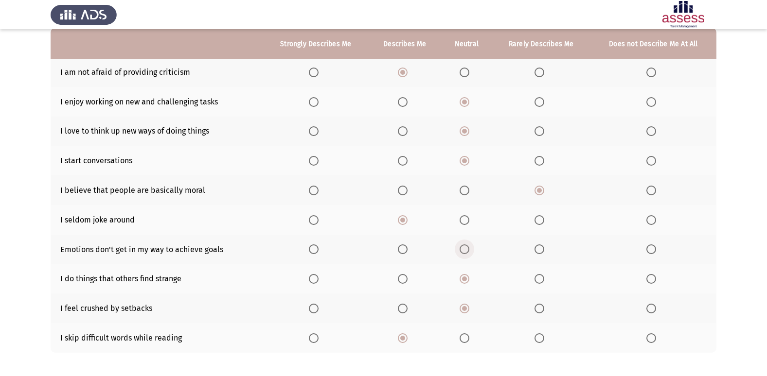
click at [463, 254] on span "Select an option" at bounding box center [465, 250] width 10 height 10
click at [463, 254] on input "Select an option" at bounding box center [465, 250] width 10 height 10
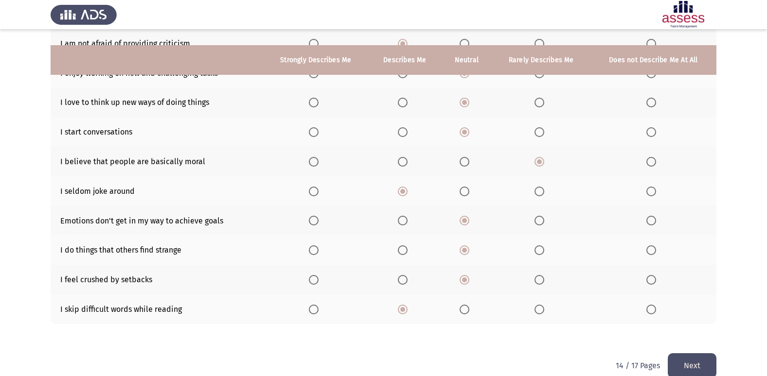
scroll to position [142, 0]
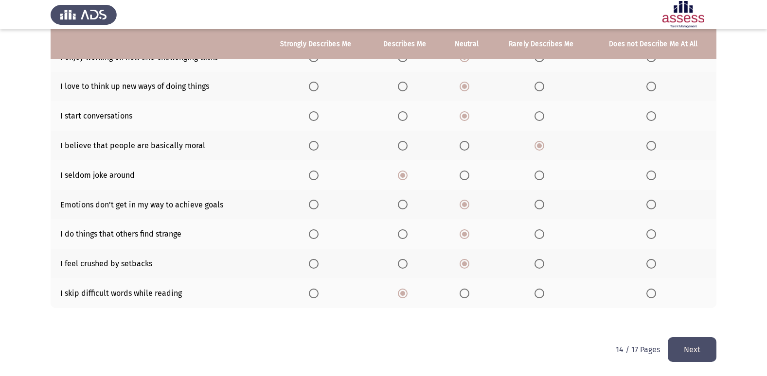
click at [708, 348] on button "Next" at bounding box center [692, 350] width 49 height 25
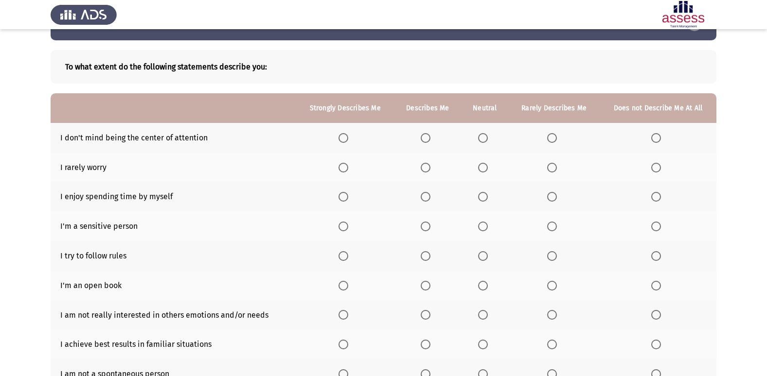
scroll to position [49, 0]
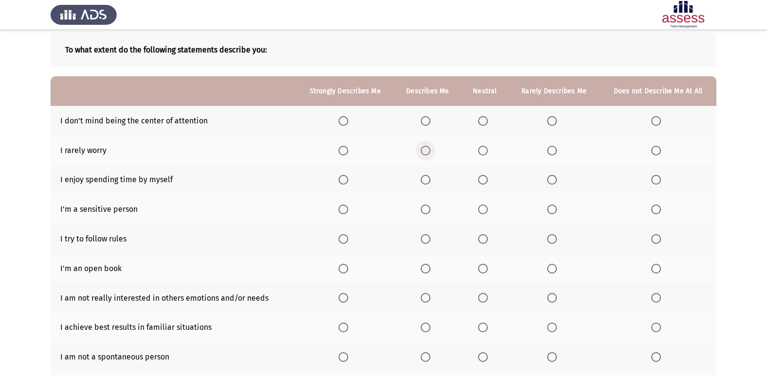
click at [427, 152] on span "Select an option" at bounding box center [426, 151] width 10 height 10
click at [427, 152] on input "Select an option" at bounding box center [426, 151] width 10 height 10
click at [483, 122] on span "Select an option" at bounding box center [483, 121] width 10 height 10
click at [483, 122] on input "Select an option" at bounding box center [483, 121] width 10 height 10
click at [482, 180] on span "Select an option" at bounding box center [483, 180] width 10 height 10
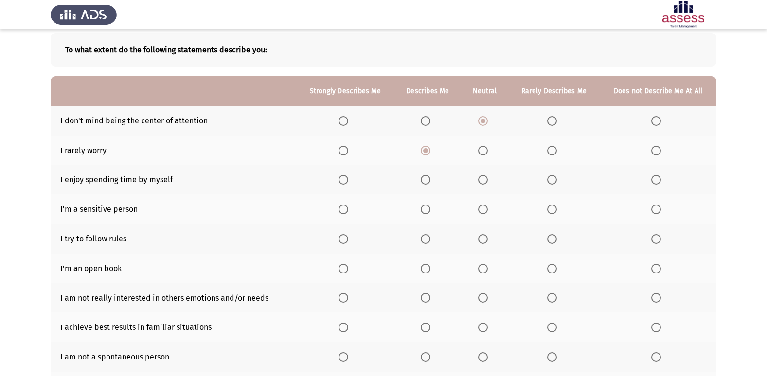
click at [482, 180] on input "Select an option" at bounding box center [483, 180] width 10 height 10
click at [481, 213] on span "Select an option" at bounding box center [483, 210] width 10 height 10
click at [481, 213] on input "Select an option" at bounding box center [483, 210] width 10 height 10
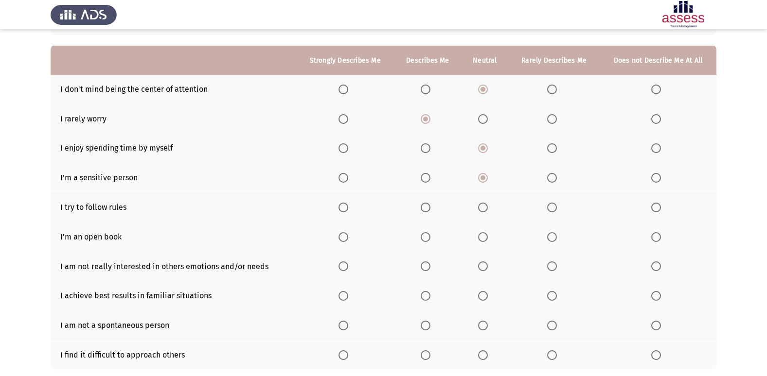
scroll to position [97, 0]
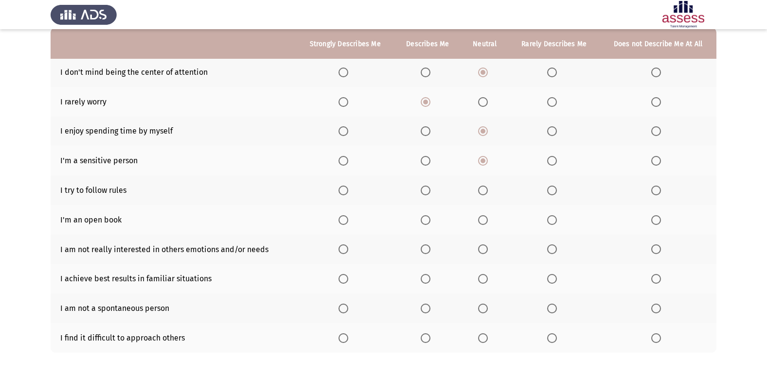
click at [346, 194] on span "Select an option" at bounding box center [343, 191] width 10 height 10
click at [346, 194] on input "Select an option" at bounding box center [343, 191] width 10 height 10
click at [432, 220] on label "Select an option" at bounding box center [428, 220] width 14 height 10
click at [430, 220] on input "Select an option" at bounding box center [426, 220] width 10 height 10
click at [483, 251] on span "Select an option" at bounding box center [483, 250] width 10 height 10
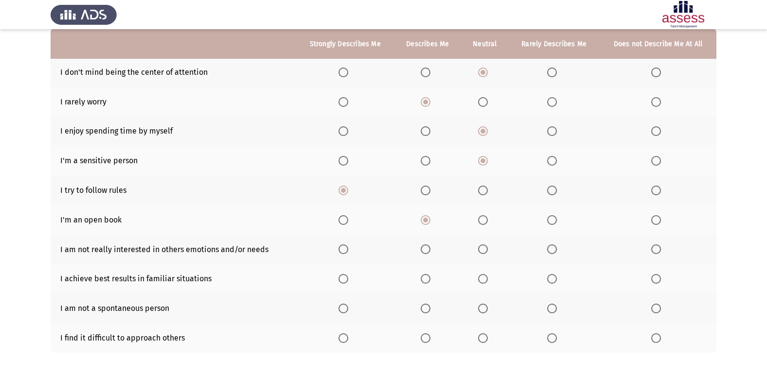
click at [483, 251] on input "Select an option" at bounding box center [483, 250] width 10 height 10
click at [425, 275] on span "Select an option" at bounding box center [426, 279] width 10 height 10
click at [425, 275] on input "Select an option" at bounding box center [426, 279] width 10 height 10
click at [550, 277] on span "Select an option" at bounding box center [552, 279] width 10 height 10
click at [550, 277] on input "Select an option" at bounding box center [552, 279] width 10 height 10
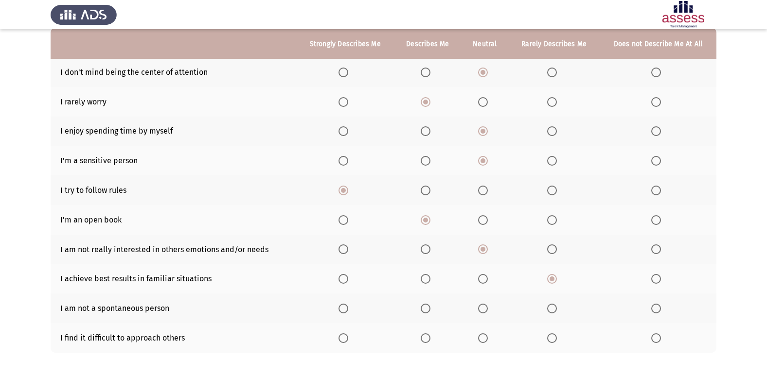
click at [488, 312] on span "Select an option" at bounding box center [483, 309] width 10 height 10
click at [488, 312] on input "Select an option" at bounding box center [483, 309] width 10 height 10
click at [424, 342] on span "Select an option" at bounding box center [426, 339] width 10 height 10
click at [424, 342] on input "Select an option" at bounding box center [426, 339] width 10 height 10
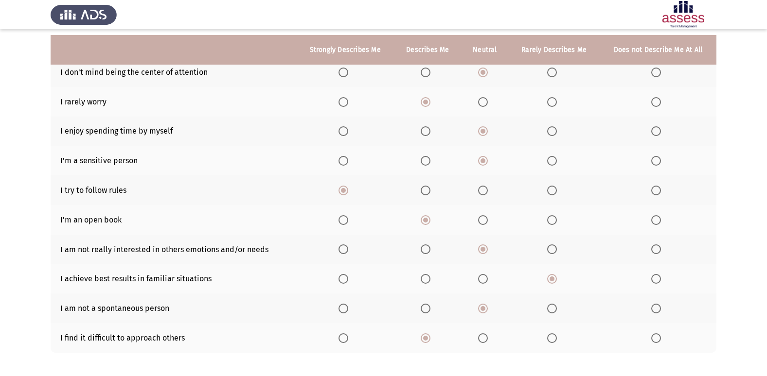
scroll to position [142, 0]
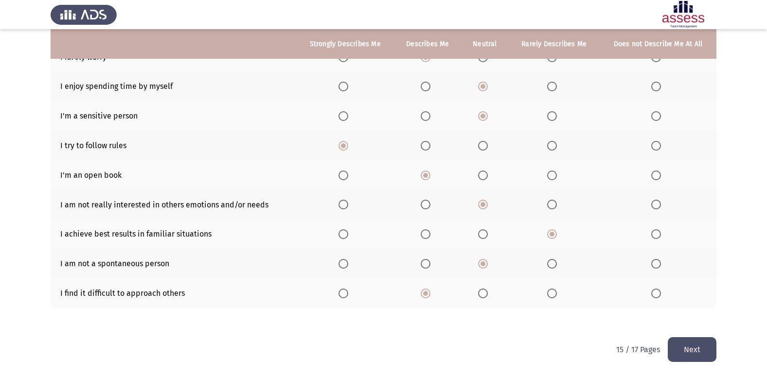
drag, startPoint x: 692, startPoint y: 335, endPoint x: 690, endPoint y: 340, distance: 5.7
click at [690, 338] on div "ASSESS Employability Next To what extent do the following statements describe y…" at bounding box center [384, 117] width 666 height 441
click at [690, 340] on button "Next" at bounding box center [692, 350] width 49 height 25
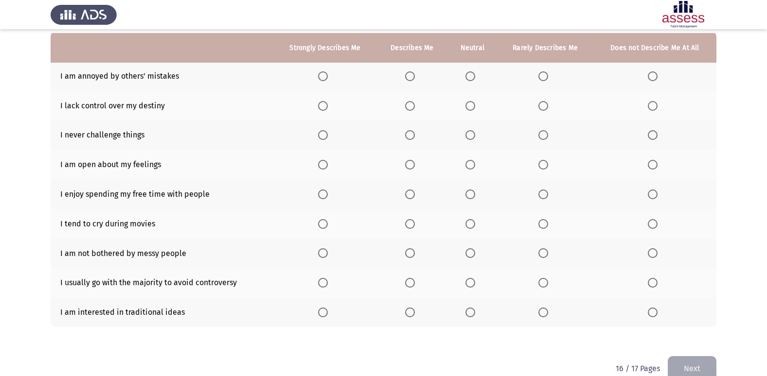
scroll to position [97, 0]
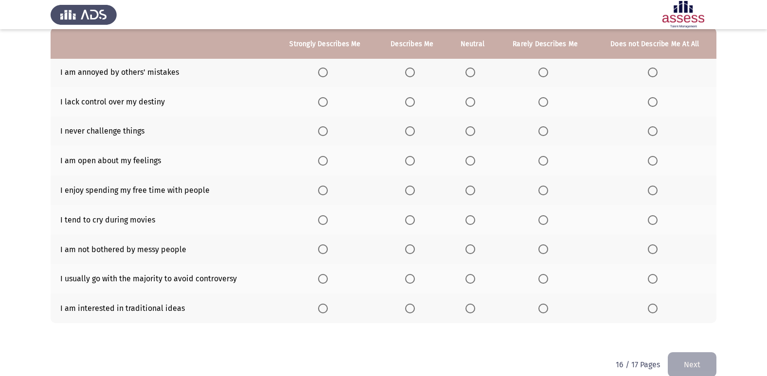
click at [473, 303] on mat-radio-button "Select an option" at bounding box center [472, 308] width 14 height 10
click at [469, 302] on th at bounding box center [472, 309] width 50 height 30
click at [472, 305] on span "Select an option" at bounding box center [470, 309] width 10 height 10
click at [472, 305] on input "Select an option" at bounding box center [470, 309] width 10 height 10
click at [467, 275] on span "Select an option" at bounding box center [470, 279] width 10 height 10
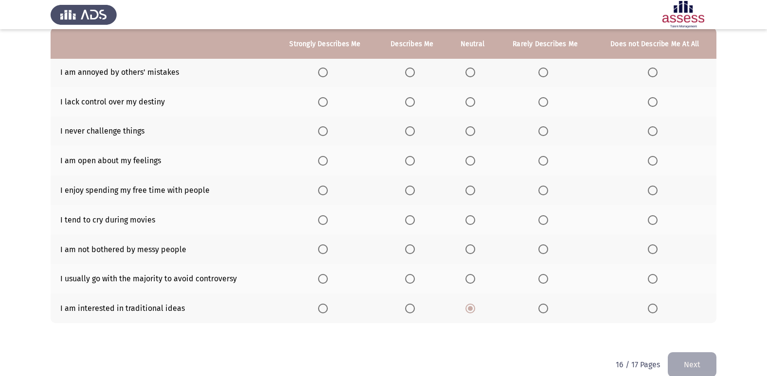
click at [467, 275] on input "Select an option" at bounding box center [470, 279] width 10 height 10
click at [469, 249] on span "Select an option" at bounding box center [470, 250] width 10 height 10
click at [469, 249] on input "Select an option" at bounding box center [470, 250] width 10 height 10
click at [417, 104] on label "Select an option" at bounding box center [412, 102] width 14 height 10
click at [415, 104] on input "Select an option" at bounding box center [410, 102] width 10 height 10
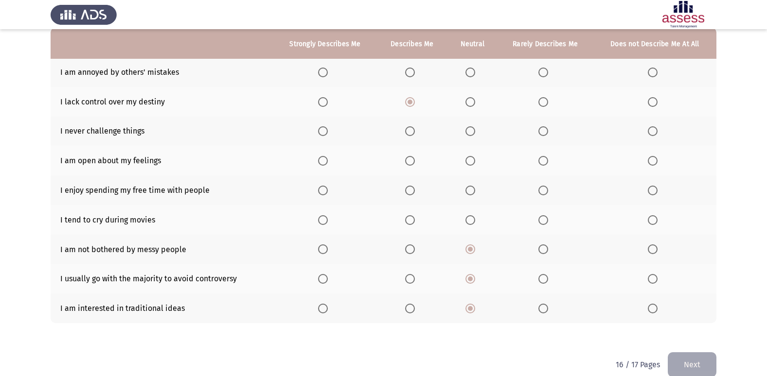
click at [543, 133] on span "Select an option" at bounding box center [543, 131] width 10 height 10
click at [543, 133] on input "Select an option" at bounding box center [543, 131] width 10 height 10
click at [542, 162] on span "Select an option" at bounding box center [543, 161] width 10 height 10
click at [542, 162] on input "Select an option" at bounding box center [543, 161] width 10 height 10
click at [327, 191] on span "Select an option" at bounding box center [323, 191] width 10 height 10
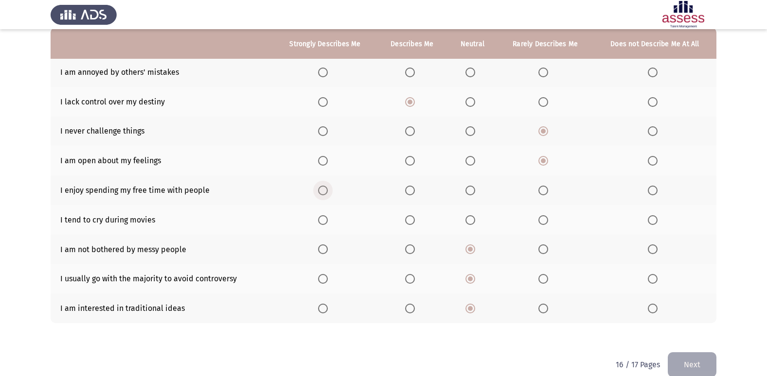
click at [327, 191] on input "Select an option" at bounding box center [323, 191] width 10 height 10
click at [649, 219] on span "Select an option" at bounding box center [653, 220] width 10 height 10
click at [649, 219] on input "Select an option" at bounding box center [653, 220] width 10 height 10
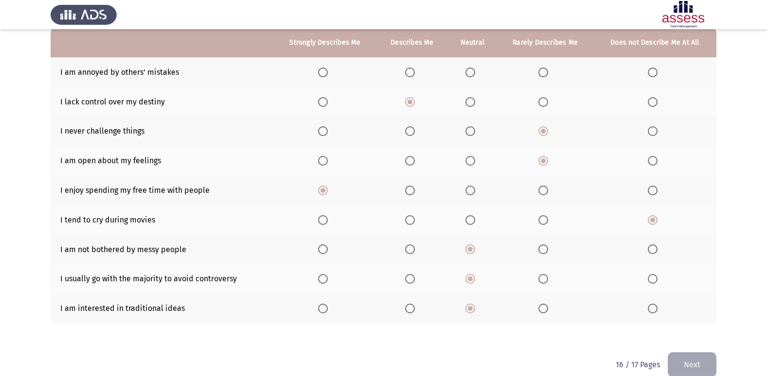
scroll to position [49, 0]
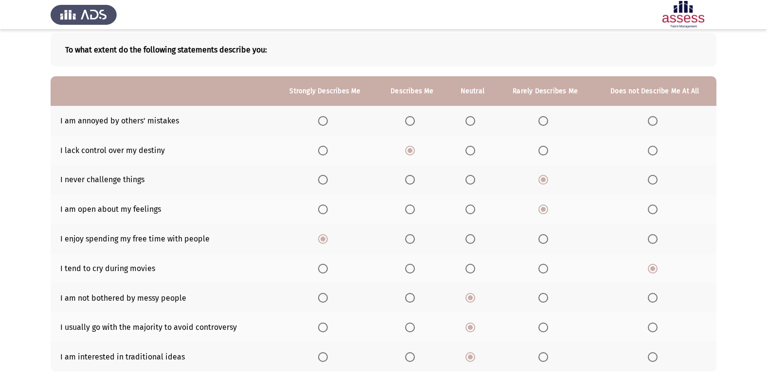
click at [467, 122] on span "Select an option" at bounding box center [470, 121] width 10 height 10
click at [467, 122] on input "Select an option" at bounding box center [470, 121] width 10 height 10
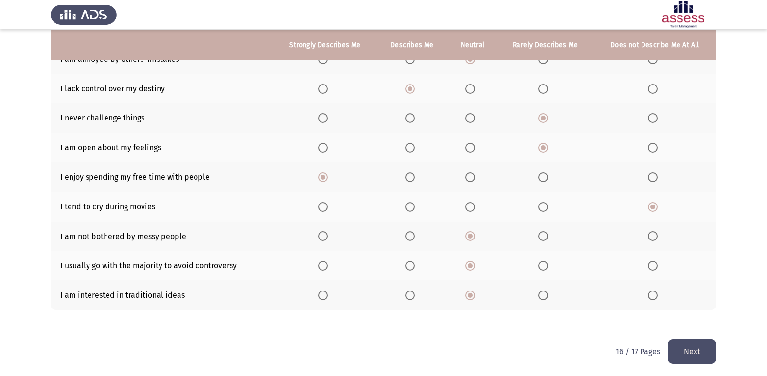
scroll to position [112, 0]
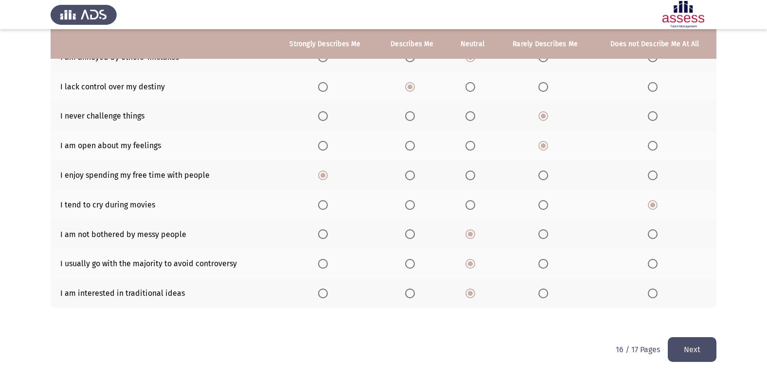
click at [686, 351] on button "Next" at bounding box center [692, 350] width 49 height 25
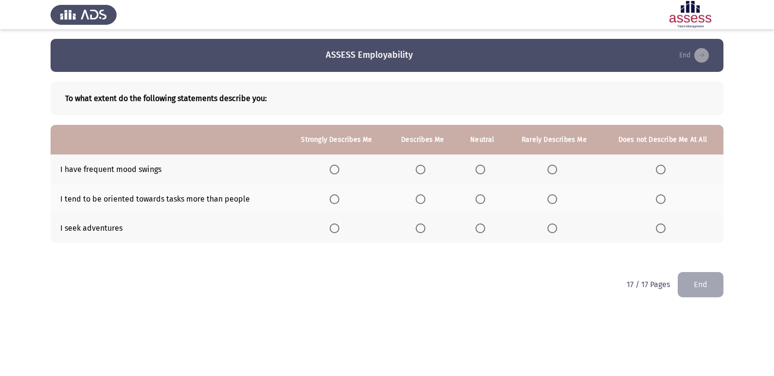
click at [336, 165] on span "Select an option" at bounding box center [335, 170] width 10 height 10
click at [336, 165] on input "Select an option" at bounding box center [335, 170] width 10 height 10
click at [557, 230] on span "Select an option" at bounding box center [553, 229] width 10 height 10
click at [557, 230] on input "Select an option" at bounding box center [553, 229] width 10 height 10
click at [422, 198] on span "Select an option" at bounding box center [421, 200] width 10 height 10
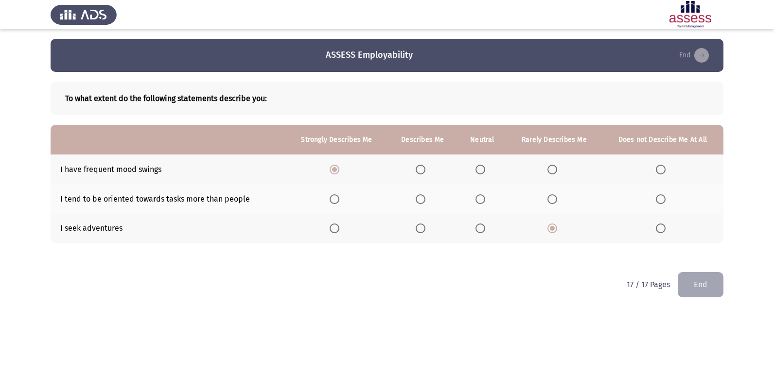
click at [422, 198] on input "Select an option" at bounding box center [421, 200] width 10 height 10
click at [721, 284] on button "End" at bounding box center [701, 284] width 46 height 25
